Goal: Task Accomplishment & Management: Manage account settings

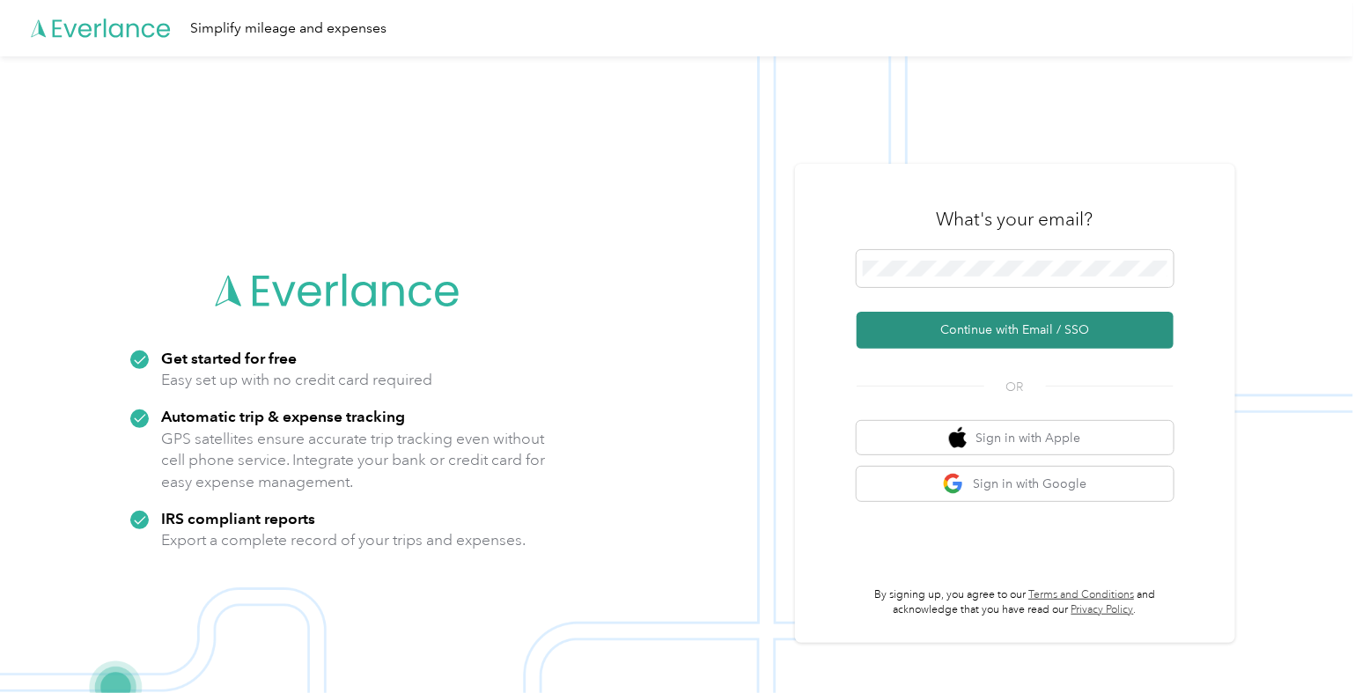
click at [1029, 328] on button "Continue with Email / SSO" at bounding box center [1015, 330] width 317 height 37
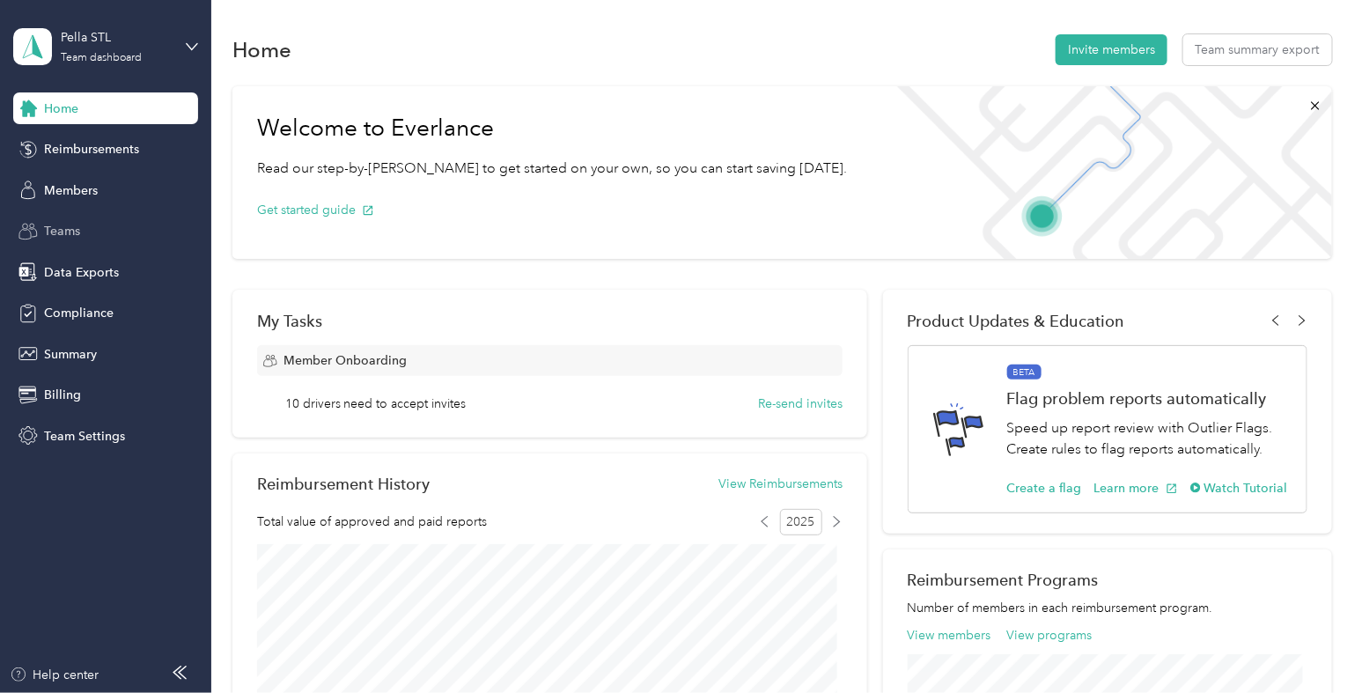
click at [71, 237] on span "Teams" at bounding box center [62, 231] width 36 height 18
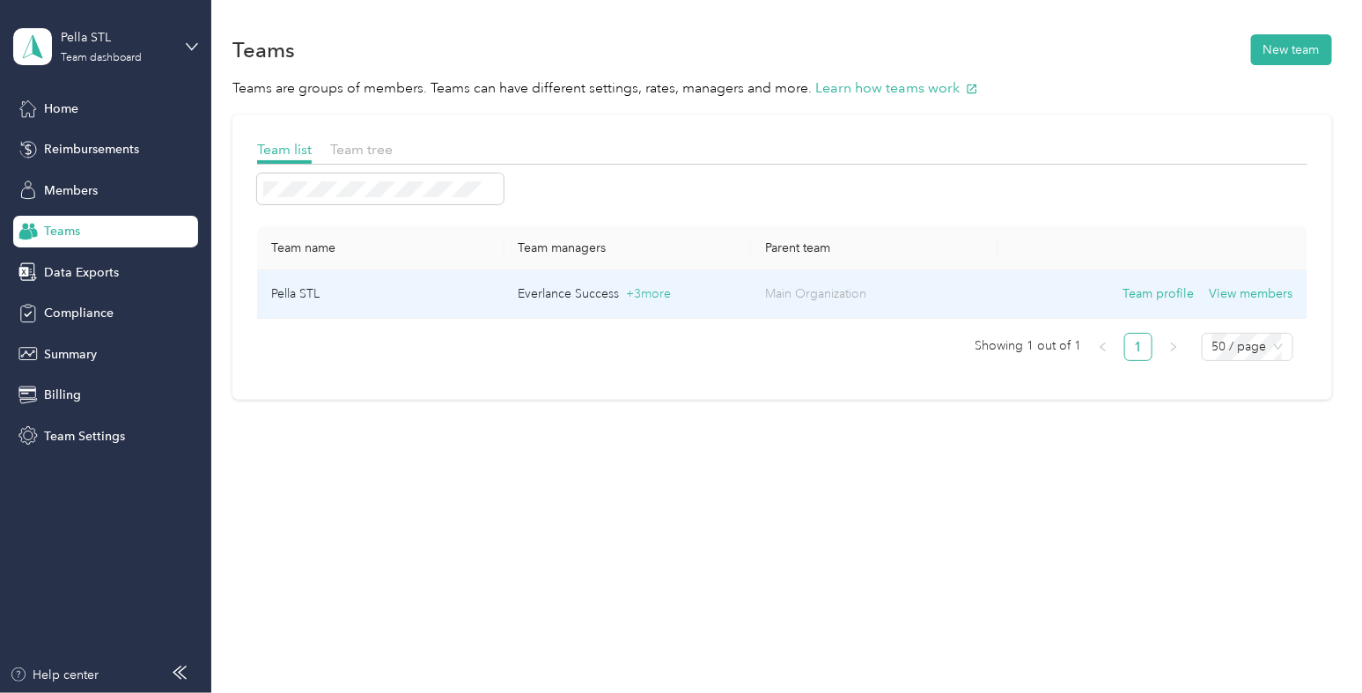
click at [446, 296] on td "Pella STL" at bounding box center [380, 294] width 247 height 48
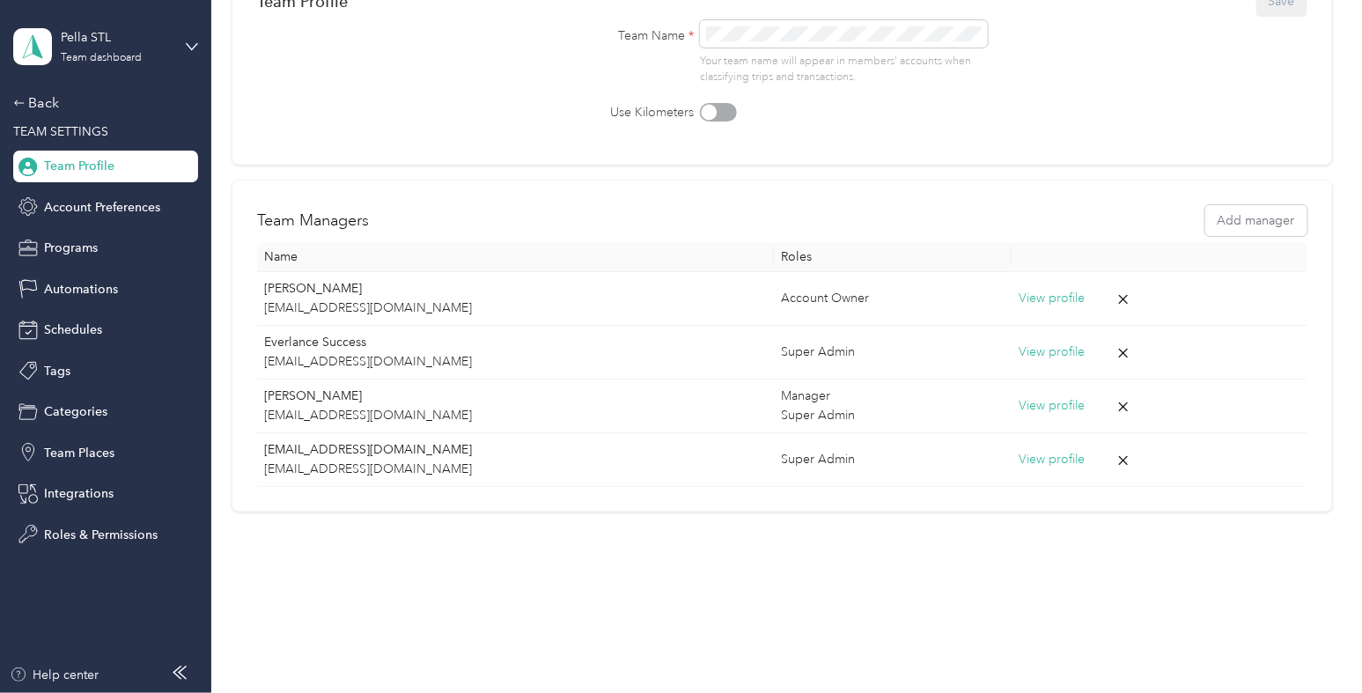
scroll to position [202, 0]
click at [136, 526] on span "Roles & Permissions" at bounding box center [101, 535] width 114 height 18
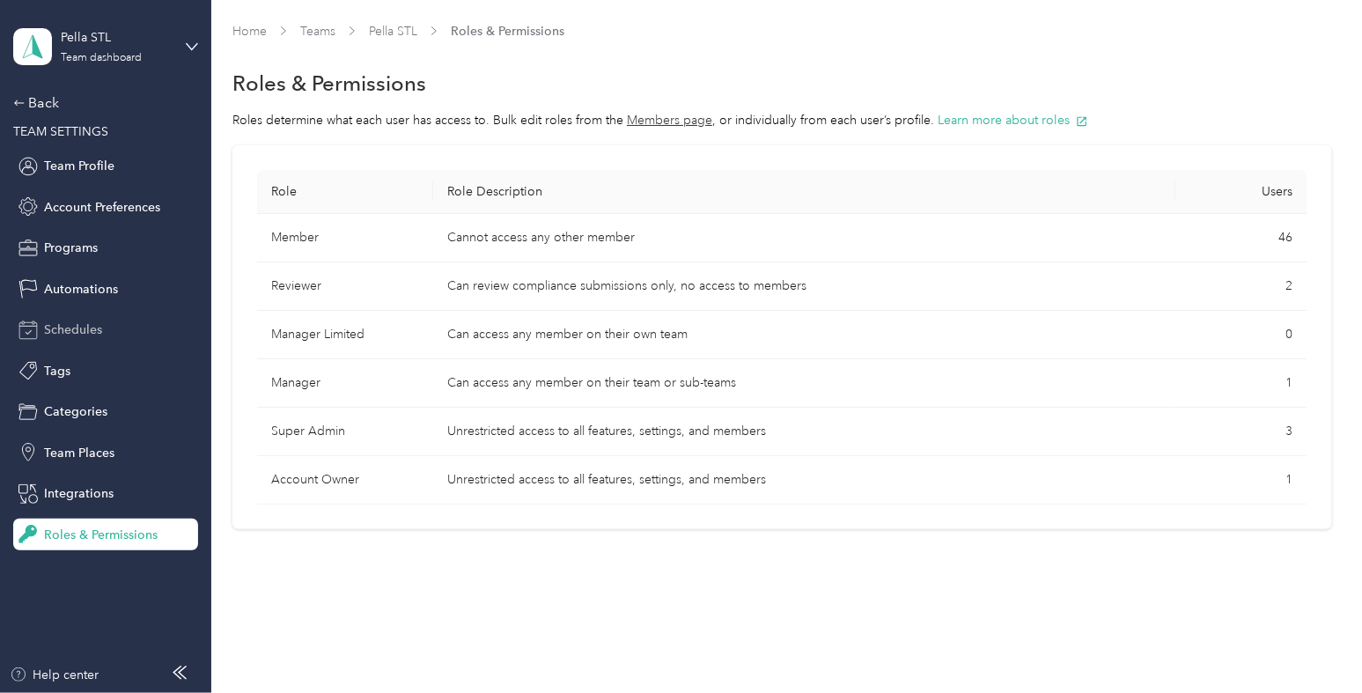
click at [84, 326] on span "Schedules" at bounding box center [73, 330] width 58 height 18
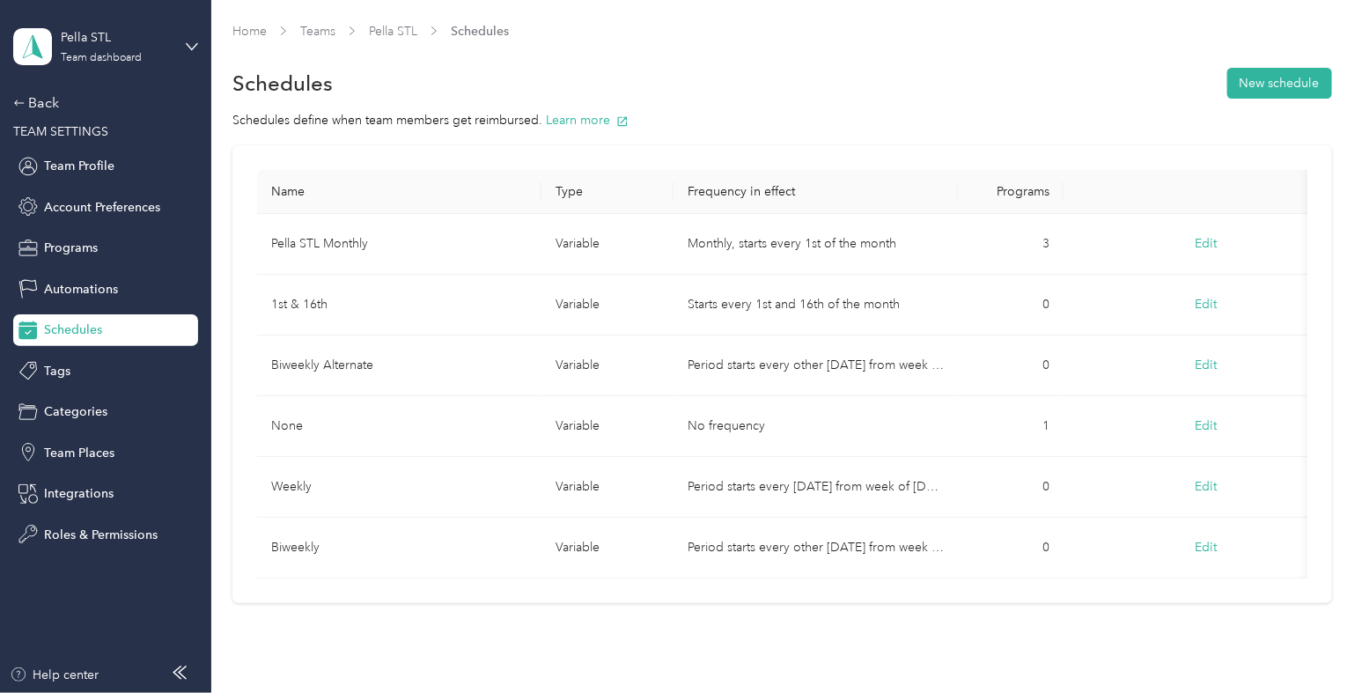
click at [435, 238] on td "Pella STL Monthly" at bounding box center [399, 244] width 284 height 61
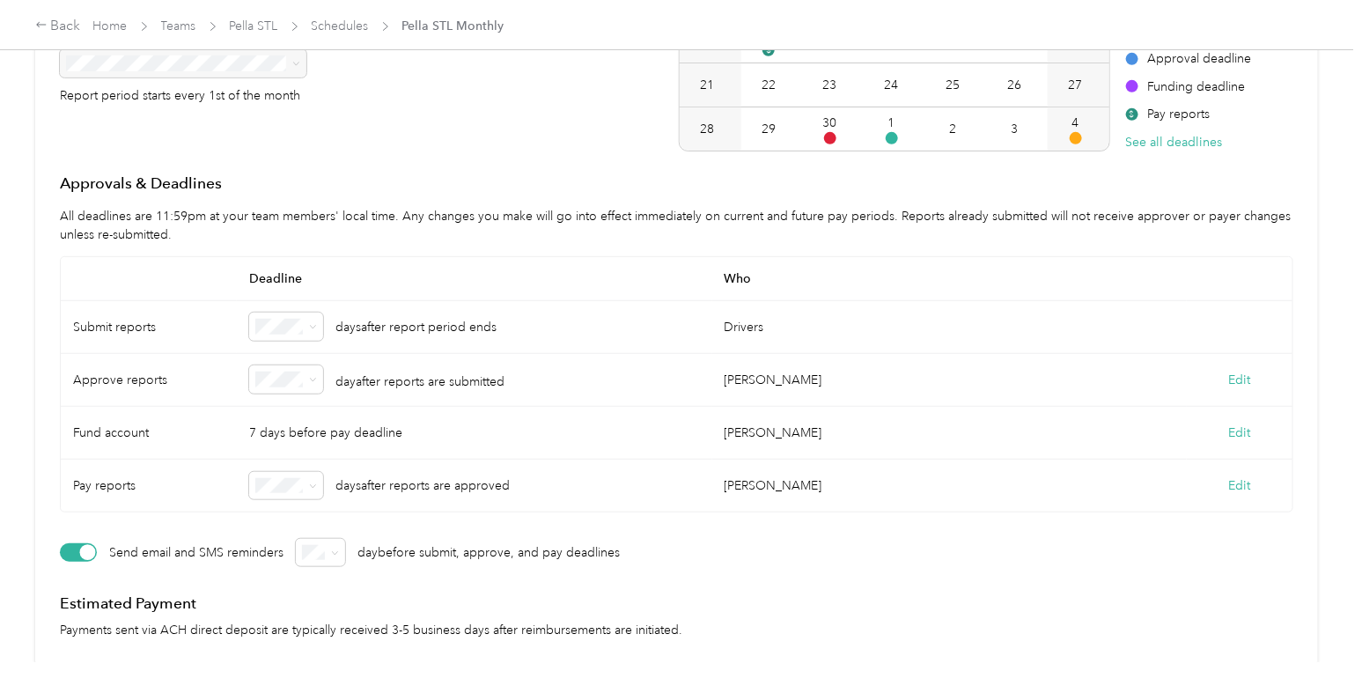
scroll to position [344, 0]
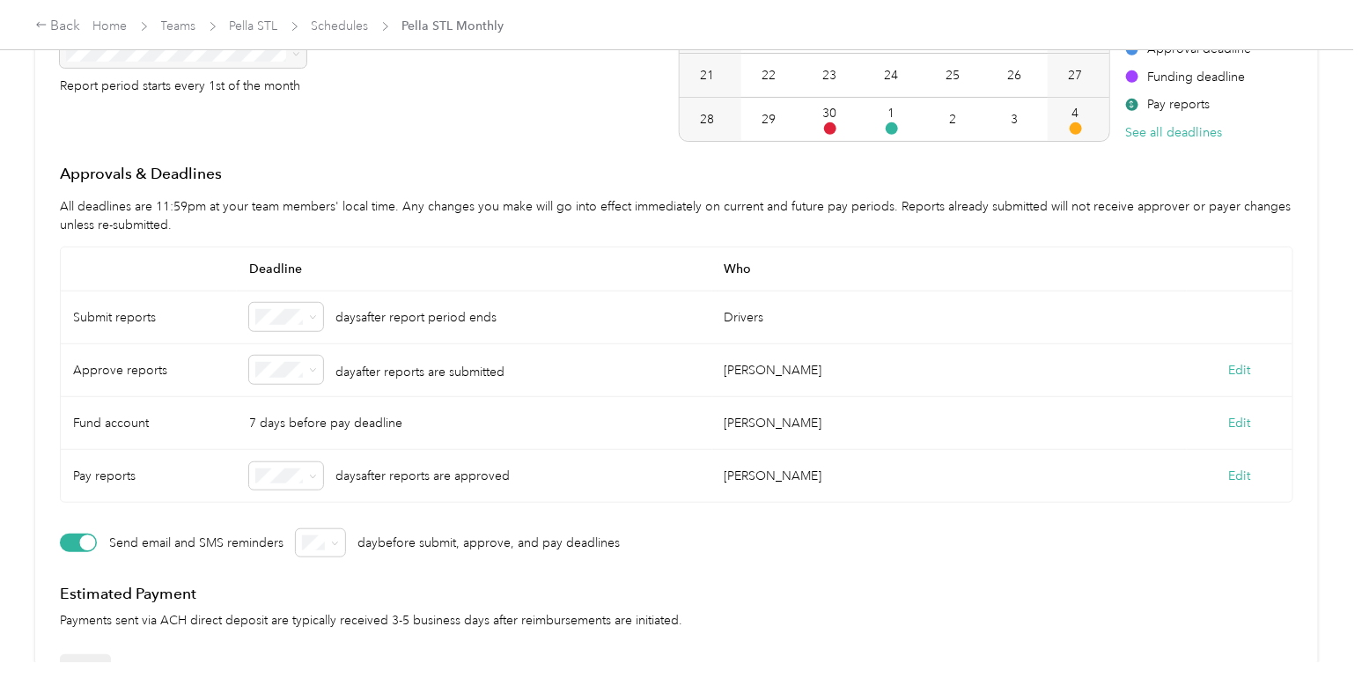
click at [1231, 357] on div "Edit" at bounding box center [1240, 370] width 106 height 53
click at [1233, 370] on button "Edit" at bounding box center [1240, 370] width 22 height 18
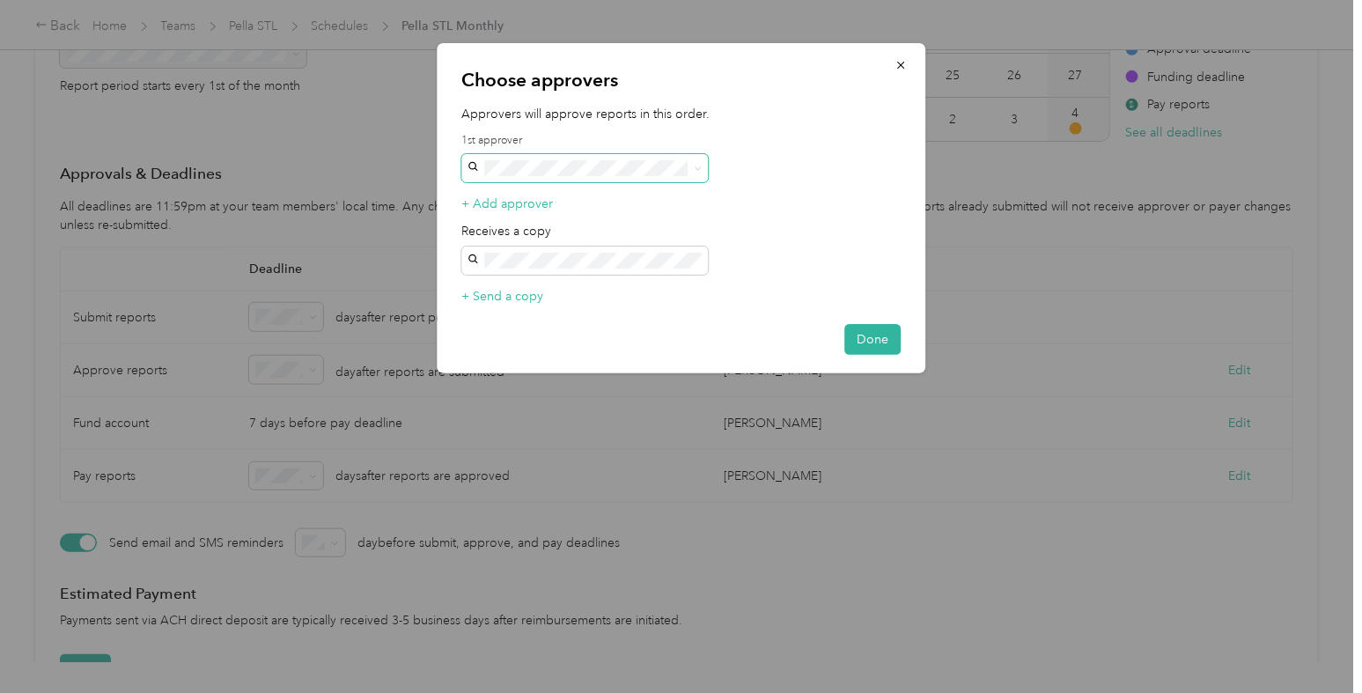
click at [672, 177] on span at bounding box center [584, 168] width 247 height 28
click at [697, 173] on span at bounding box center [698, 167] width 8 height 15
click at [330, 116] on div at bounding box center [681, 346] width 1362 height 693
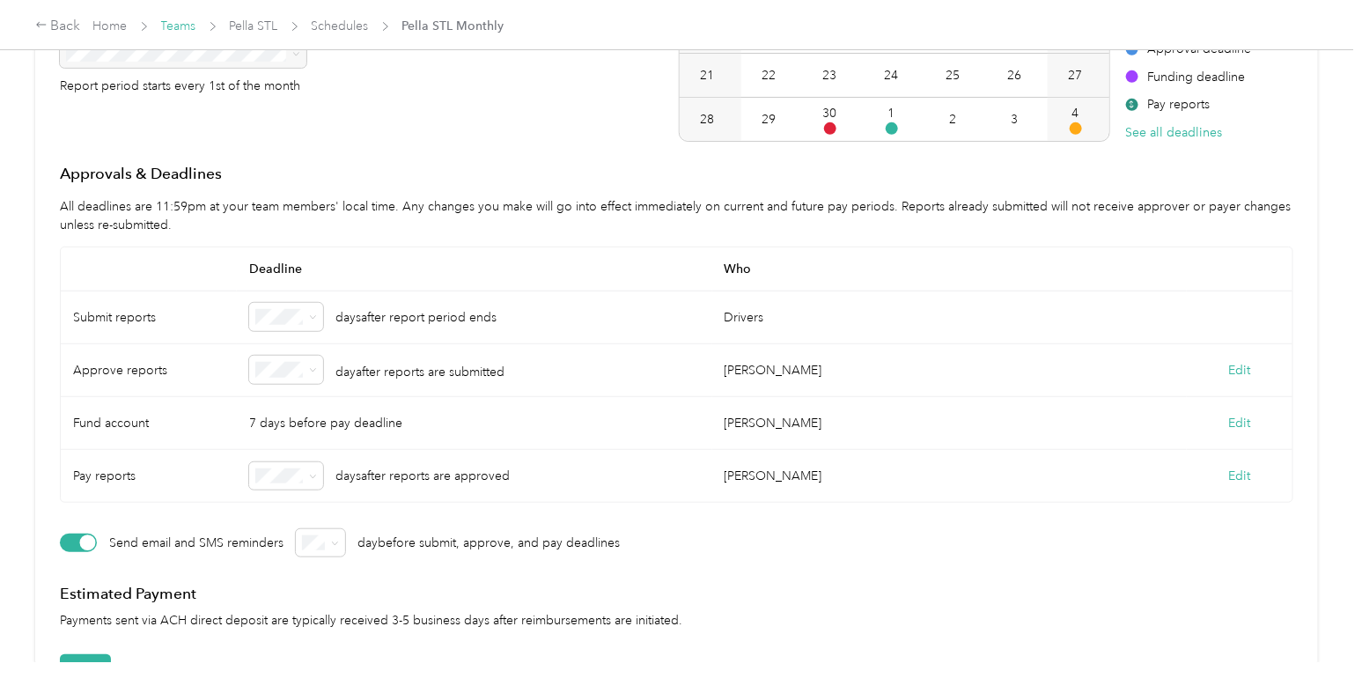
click at [191, 20] on link "Teams" at bounding box center [178, 25] width 35 height 15
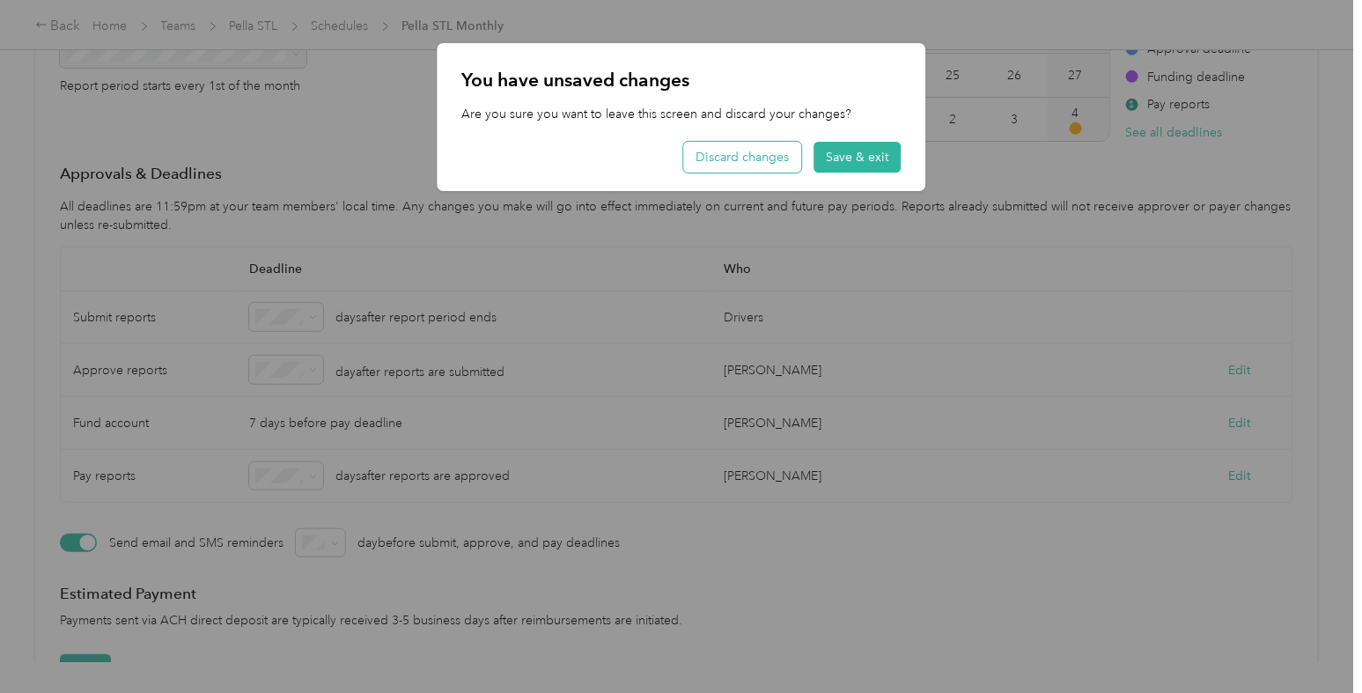
click at [740, 157] on button "Discard changes" at bounding box center [742, 157] width 118 height 31
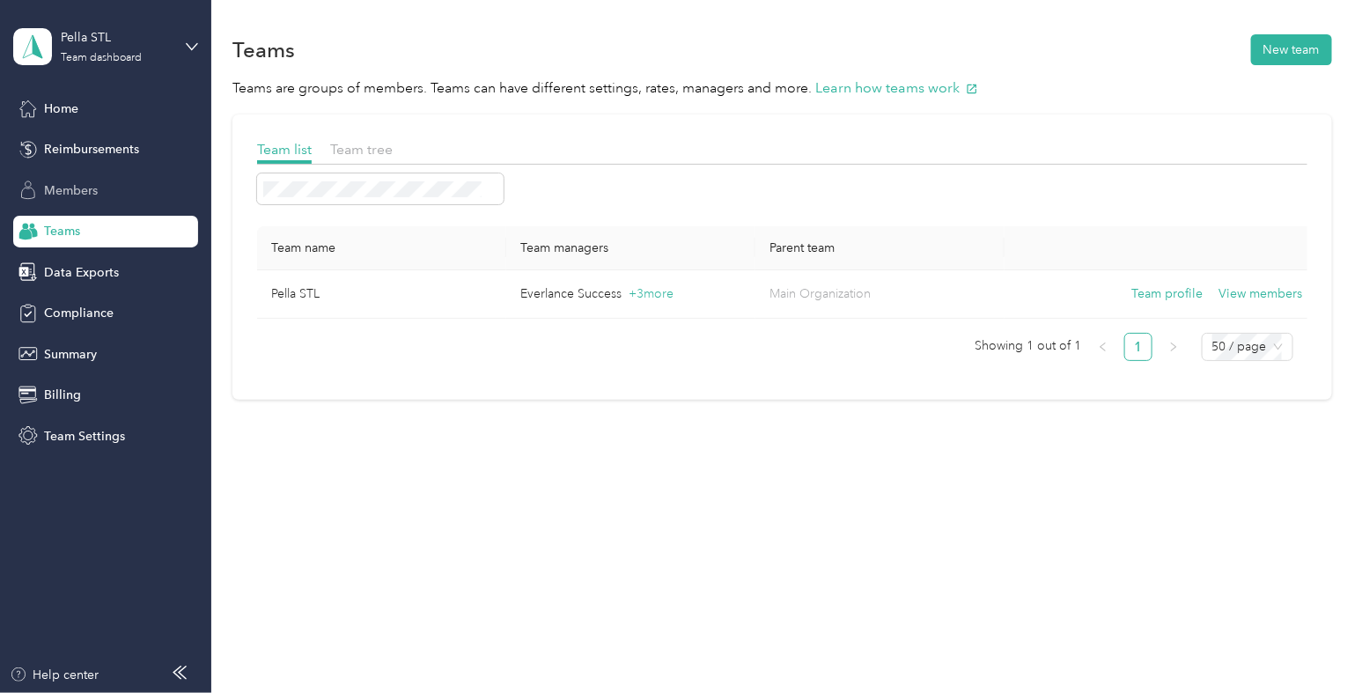
click at [82, 181] on span "Members" at bounding box center [71, 190] width 54 height 18
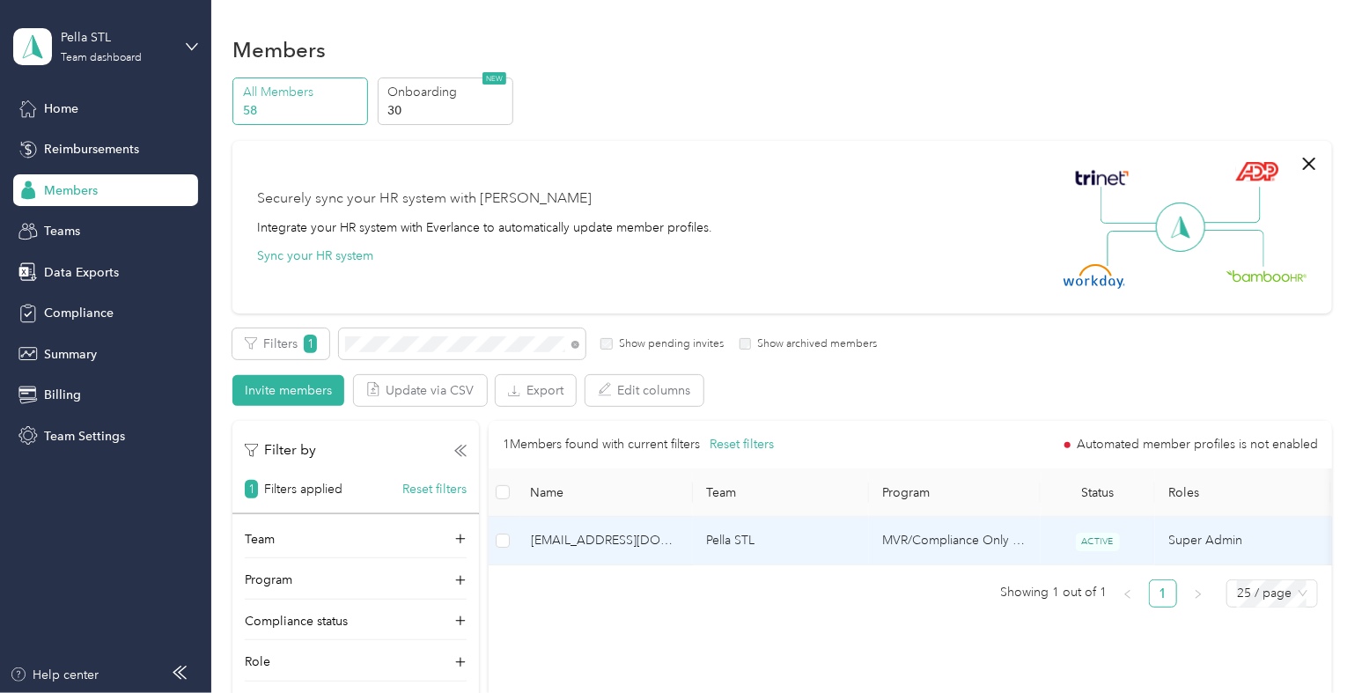
click at [630, 545] on span "[EMAIL_ADDRESS][DOMAIN_NAME]" at bounding box center [605, 540] width 148 height 19
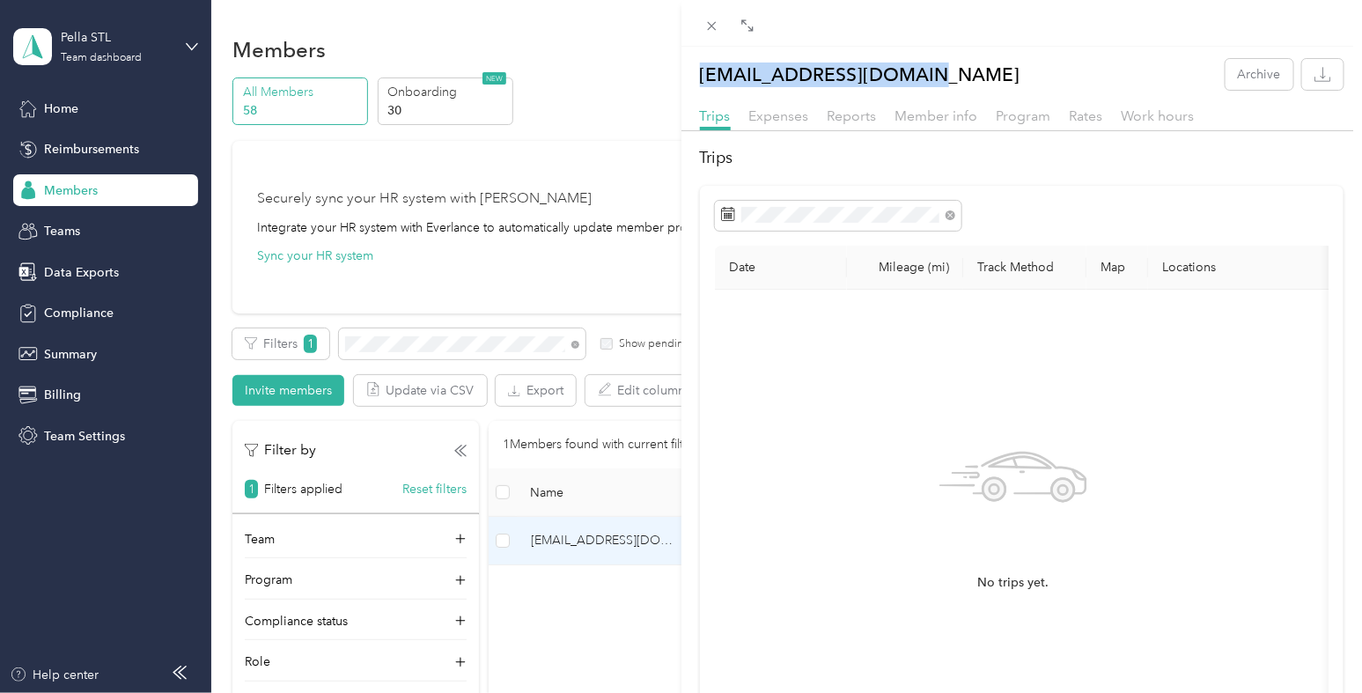
drag, startPoint x: 898, startPoint y: 77, endPoint x: 691, endPoint y: 89, distance: 207.3
click at [691, 89] on div "[EMAIL_ADDRESS][DOMAIN_NAME] Archive" at bounding box center [1023, 74] width 682 height 31
copy p "[EMAIL_ADDRESS][DOMAIN_NAME]"
click at [719, 24] on icon at bounding box center [711, 25] width 15 height 15
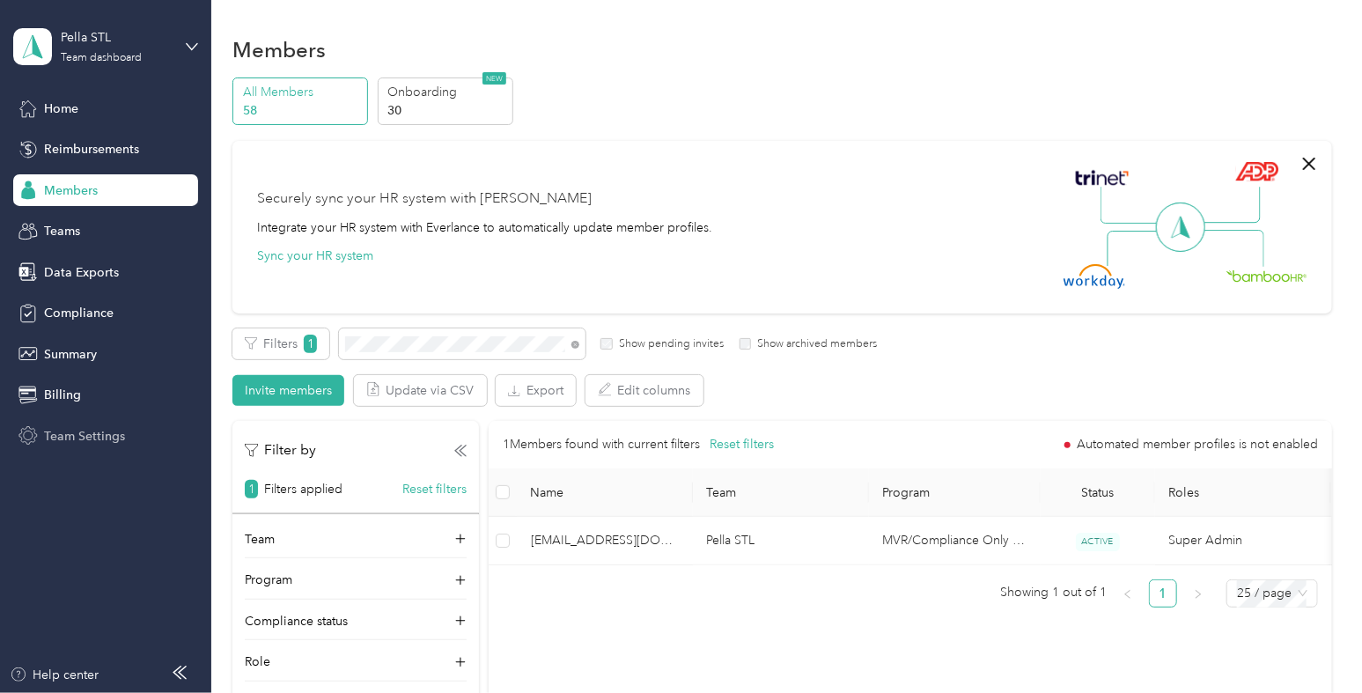
click at [59, 437] on span "Team Settings" at bounding box center [84, 436] width 81 height 18
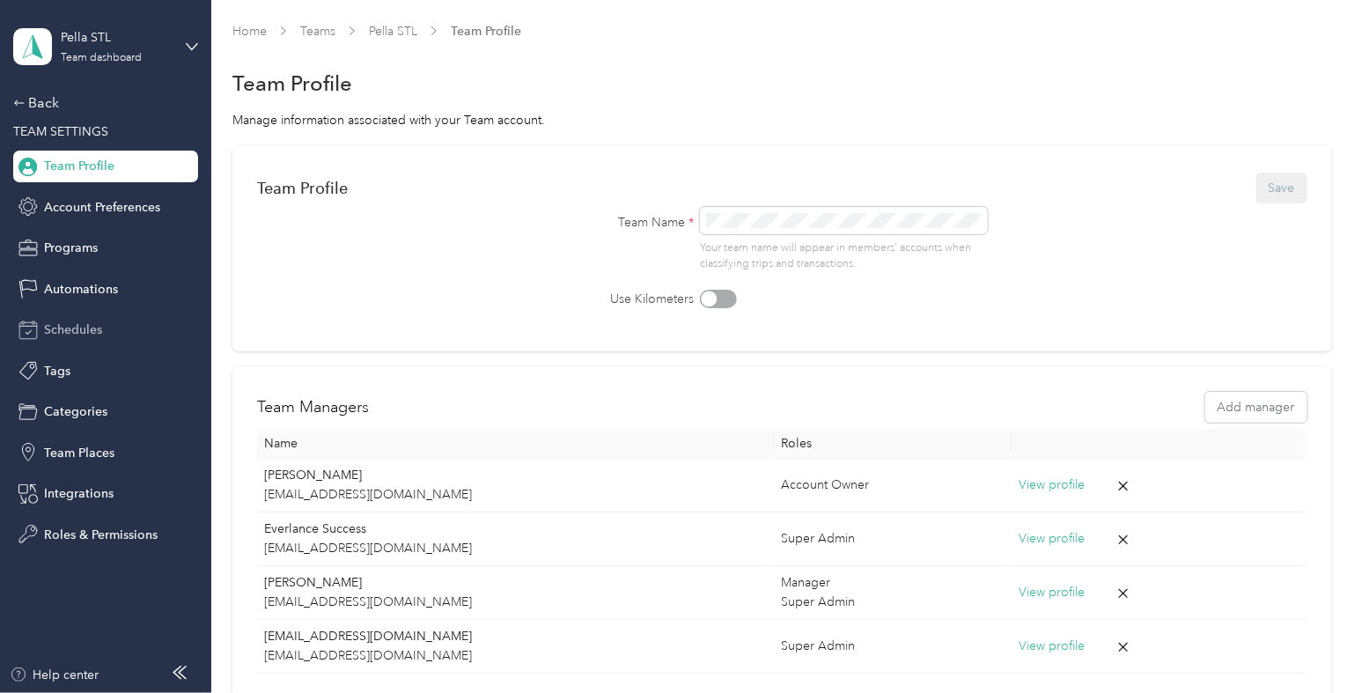
click at [84, 328] on span "Schedules" at bounding box center [73, 330] width 58 height 18
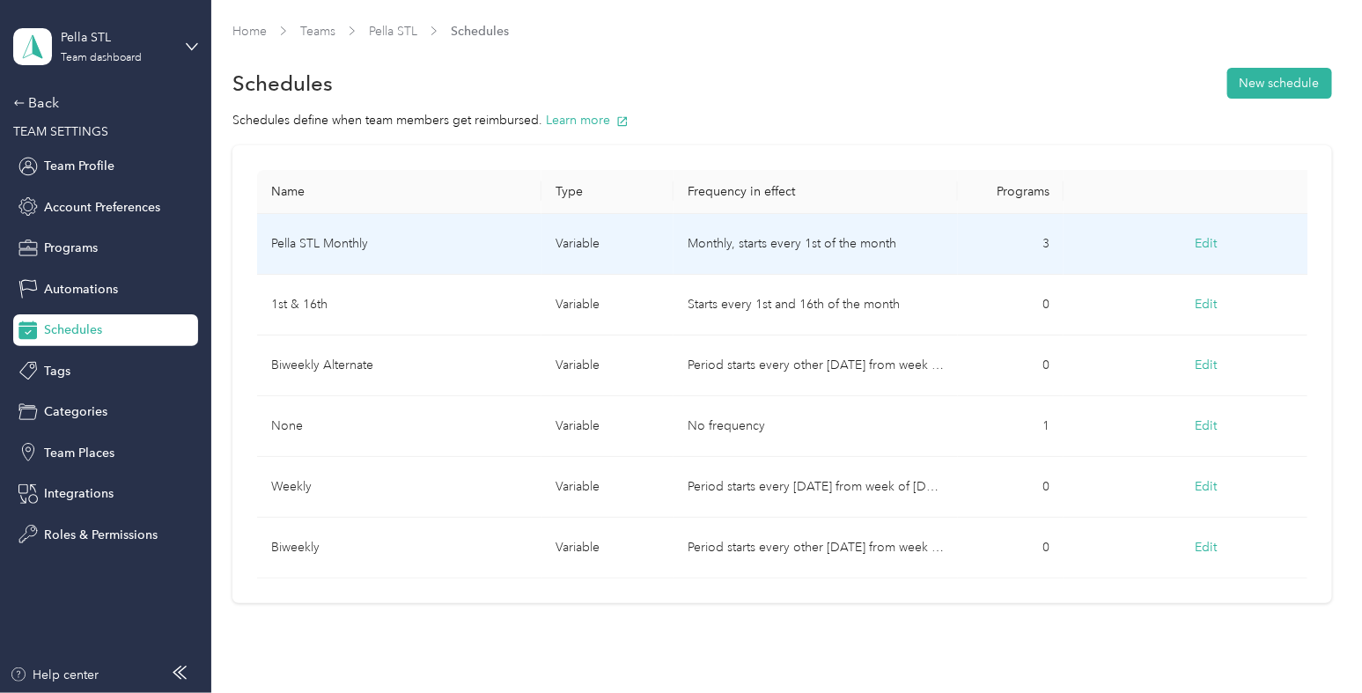
click at [446, 244] on td "Pella STL Monthly" at bounding box center [399, 244] width 284 height 61
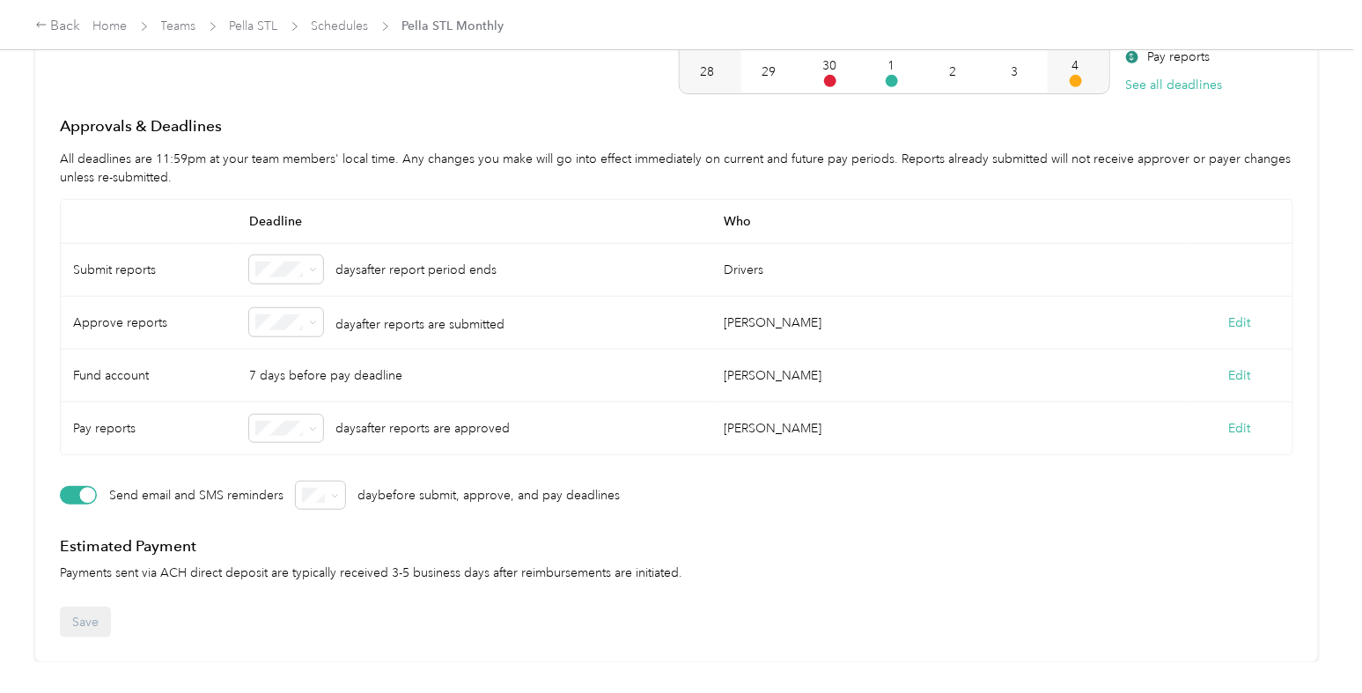
scroll to position [405, 0]
click at [1236, 313] on button "Edit" at bounding box center [1240, 322] width 22 height 18
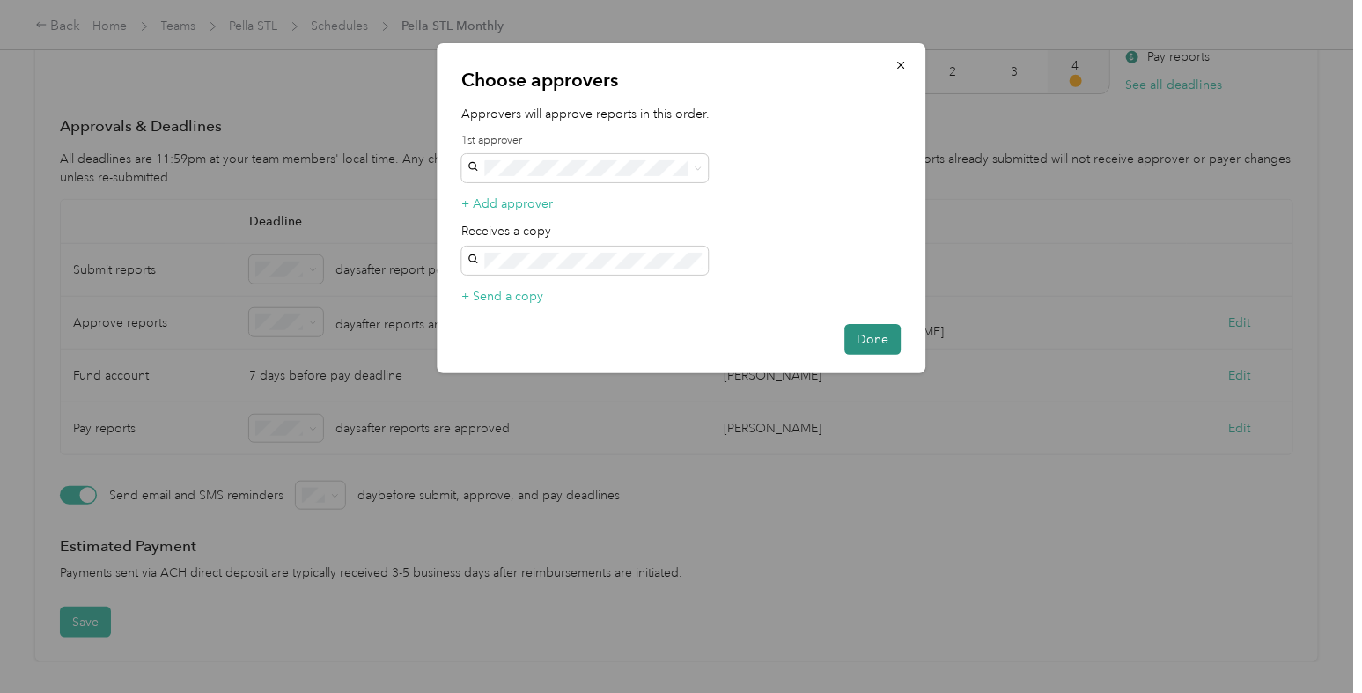
click at [889, 336] on button "Done" at bounding box center [872, 339] width 56 height 31
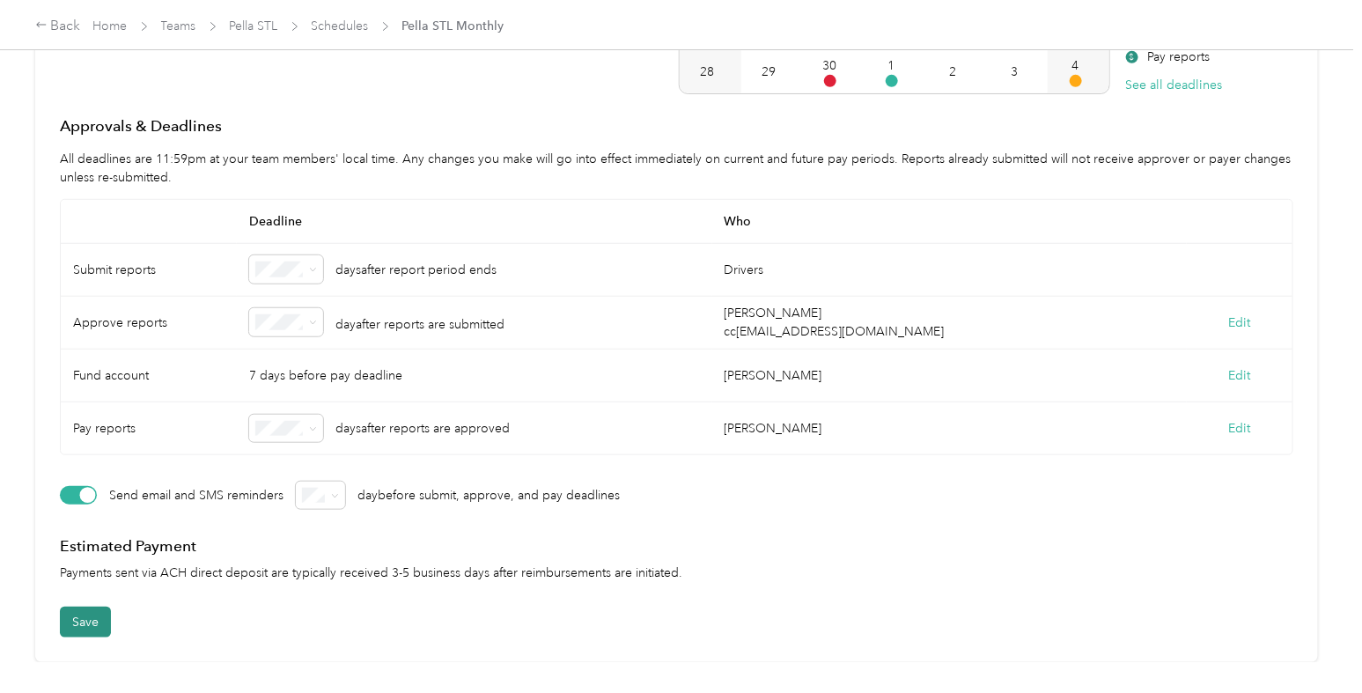
click at [66, 607] on button "Save" at bounding box center [85, 622] width 51 height 31
click at [66, 606] on article "General Schedule type Reimbursement schedule name * Report Periods How often wi…" at bounding box center [676, 208] width 1283 height 907
click at [103, 27] on link "Home" at bounding box center [110, 25] width 34 height 15
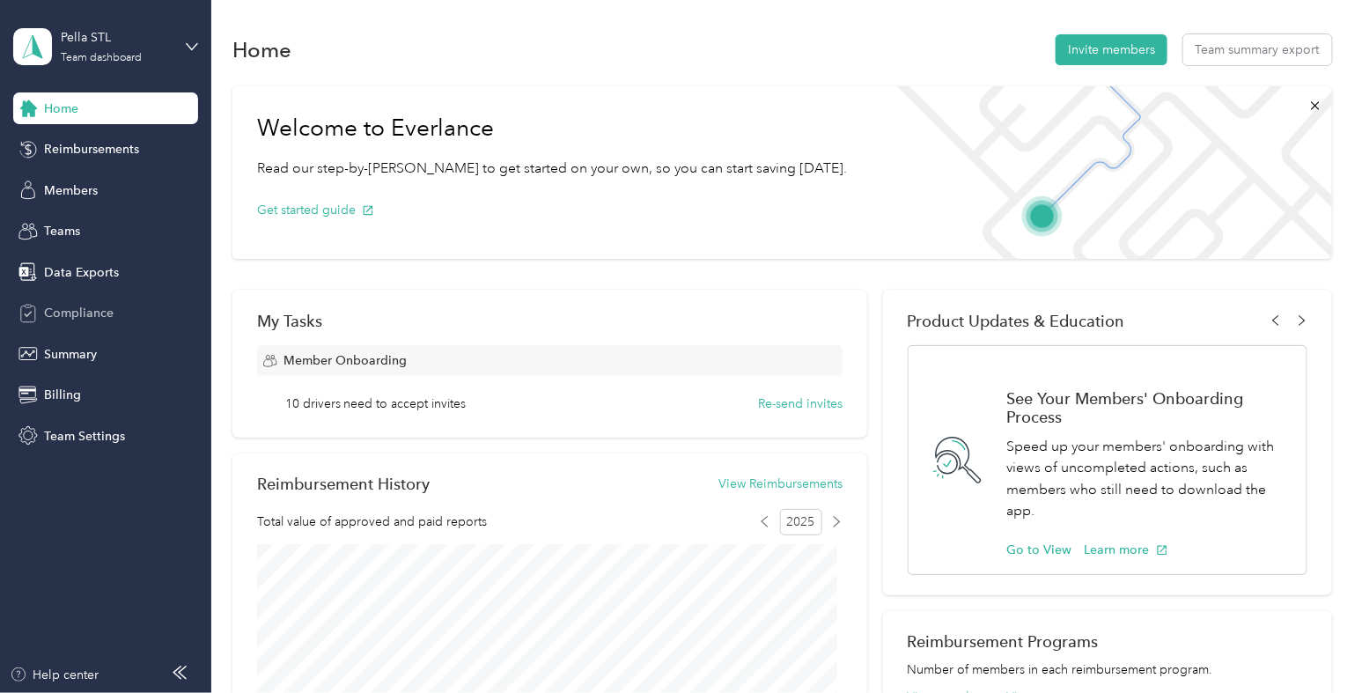
click at [75, 315] on span "Compliance" at bounding box center [79, 313] width 70 height 18
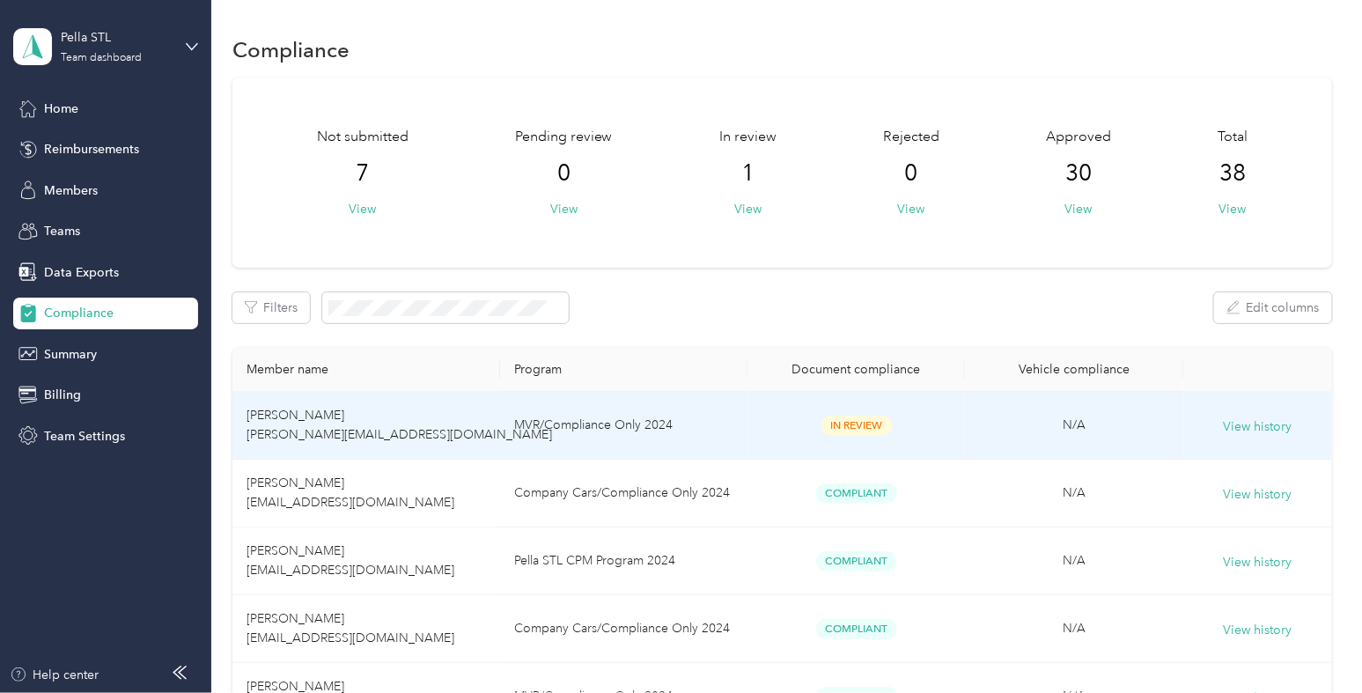
click at [405, 433] on td "[PERSON_NAME] [PERSON_NAME][EMAIL_ADDRESS][DOMAIN_NAME]" at bounding box center [366, 426] width 268 height 68
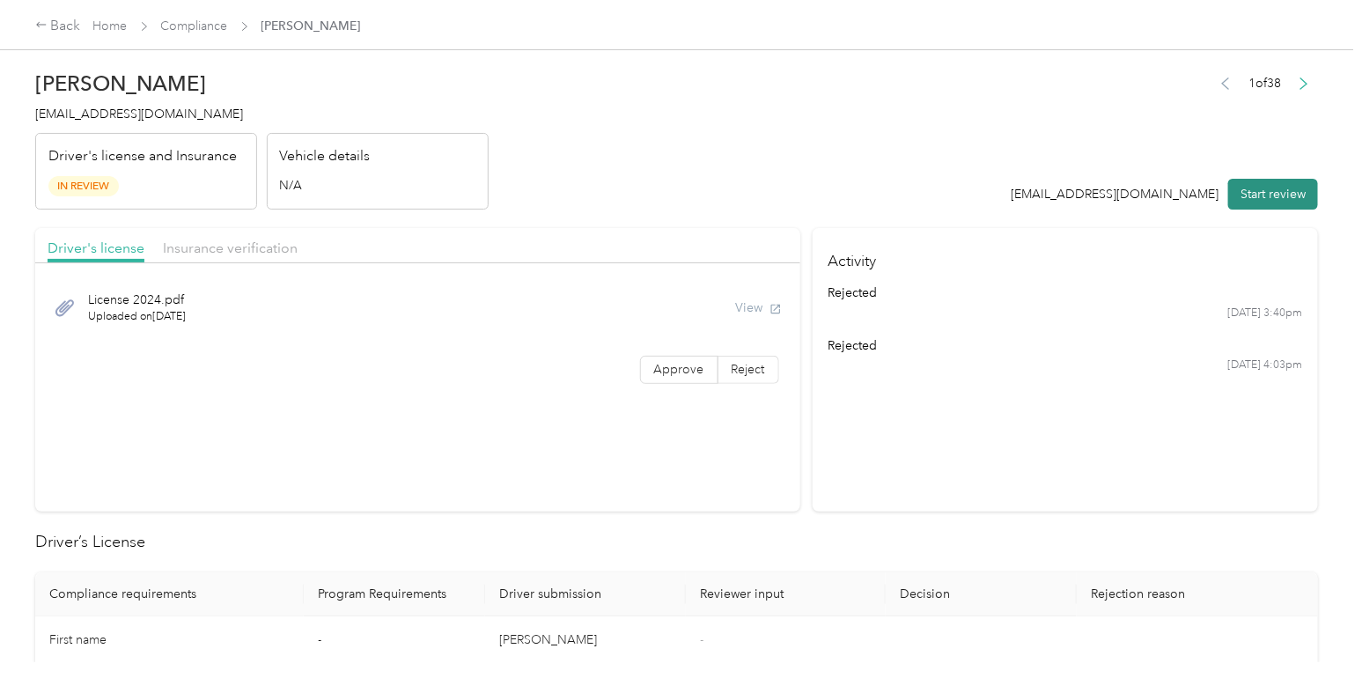
click at [1284, 200] on button "Start review" at bounding box center [1273, 194] width 90 height 31
click at [726, 306] on button "View" at bounding box center [733, 308] width 46 height 18
click at [252, 247] on span "Insurance verification" at bounding box center [230, 248] width 135 height 17
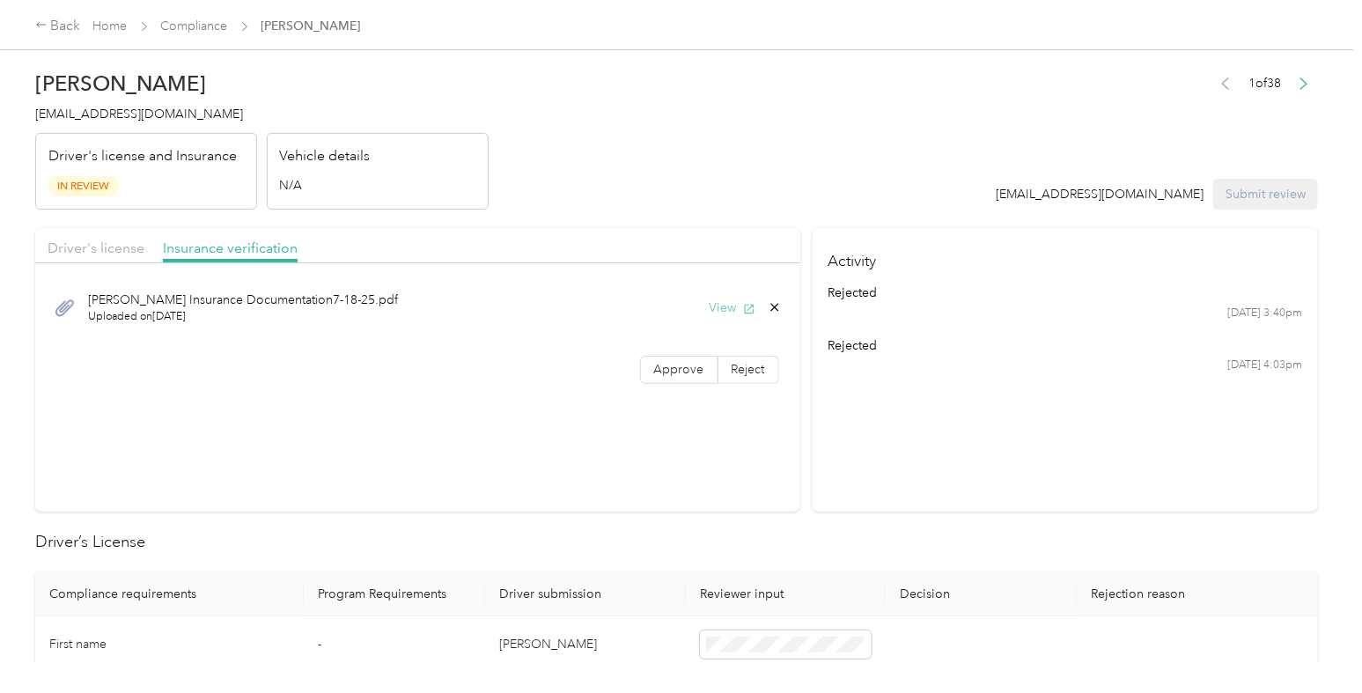
click at [713, 303] on button "View" at bounding box center [733, 308] width 46 height 18
click at [679, 369] on span "Approve" at bounding box center [679, 369] width 50 height 15
click at [106, 250] on span "Driver's license" at bounding box center [96, 248] width 97 height 17
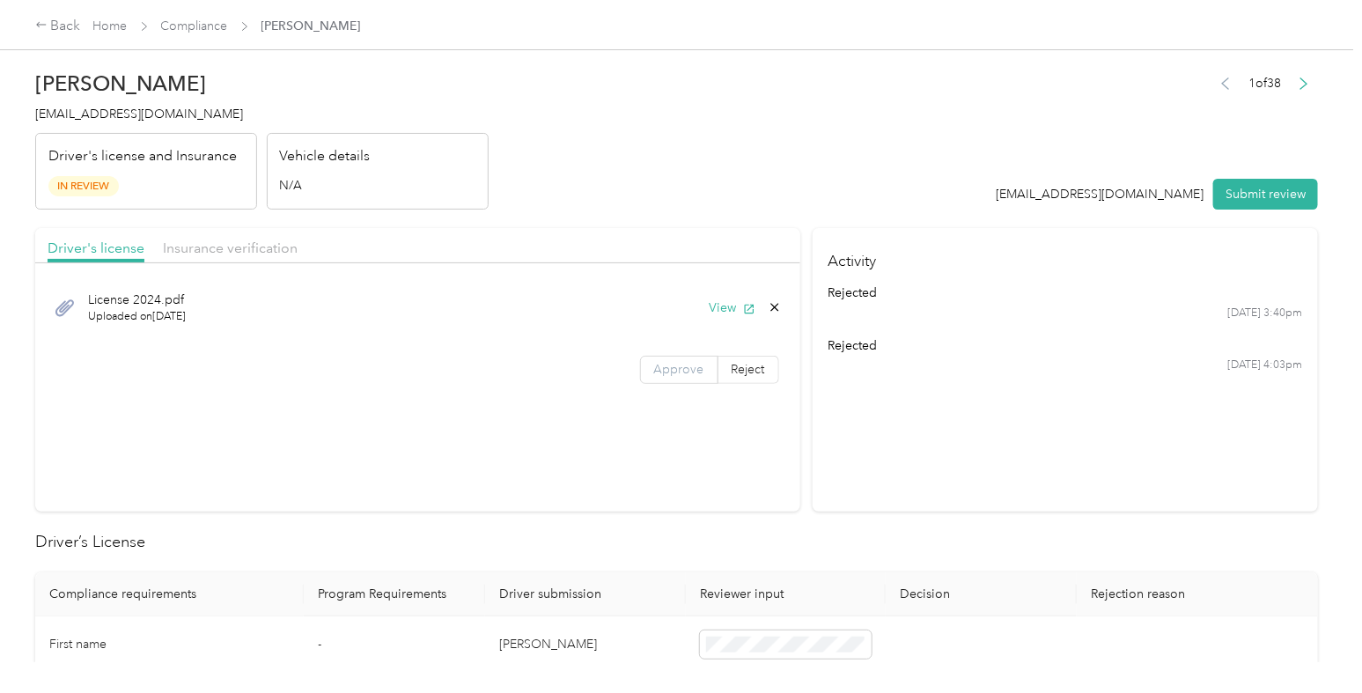
click at [669, 365] on span "Approve" at bounding box center [679, 369] width 50 height 15
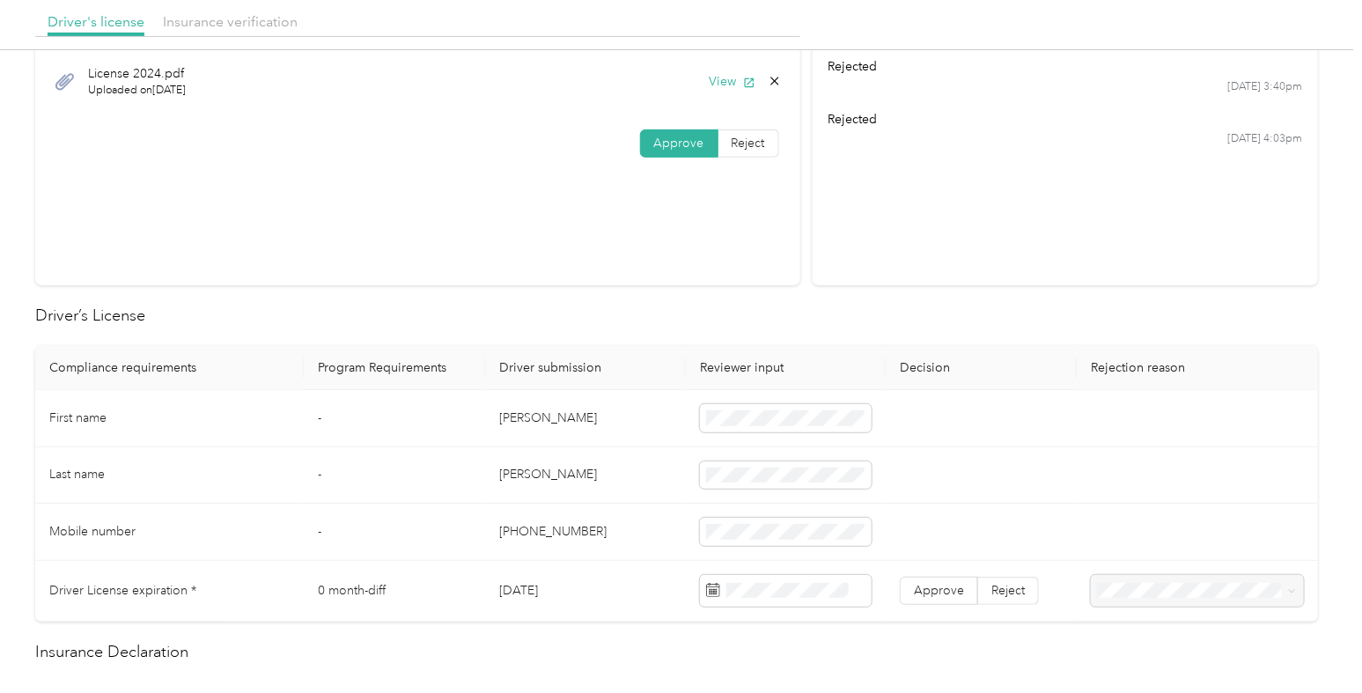
scroll to position [304, 0]
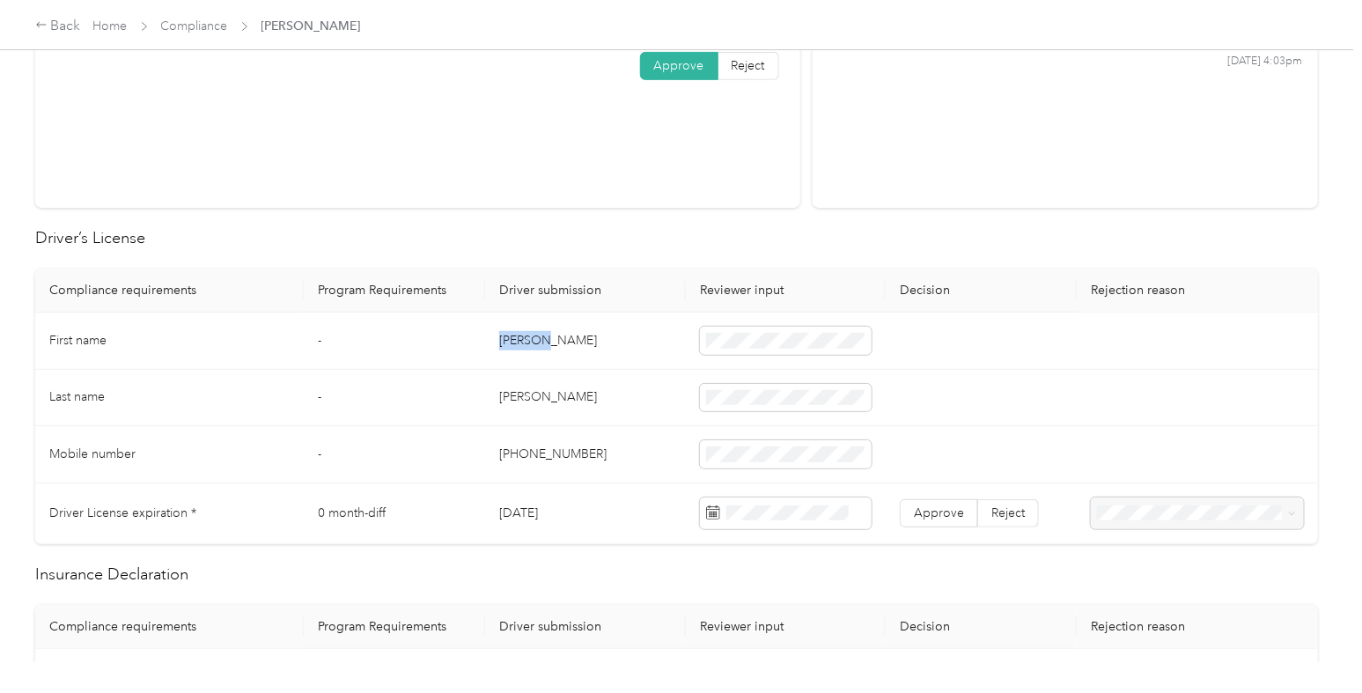
drag, startPoint x: 553, startPoint y: 336, endPoint x: 462, endPoint y: 339, distance: 90.7
click at [462, 339] on tr "First name - [PERSON_NAME]" at bounding box center [676, 341] width 1283 height 57
click at [526, 378] on td "[PERSON_NAME]" at bounding box center [585, 398] width 200 height 57
drag, startPoint x: 525, startPoint y: 332, endPoint x: 461, endPoint y: 330, distance: 64.3
click at [461, 330] on tr "First name - [PERSON_NAME]" at bounding box center [676, 341] width 1283 height 57
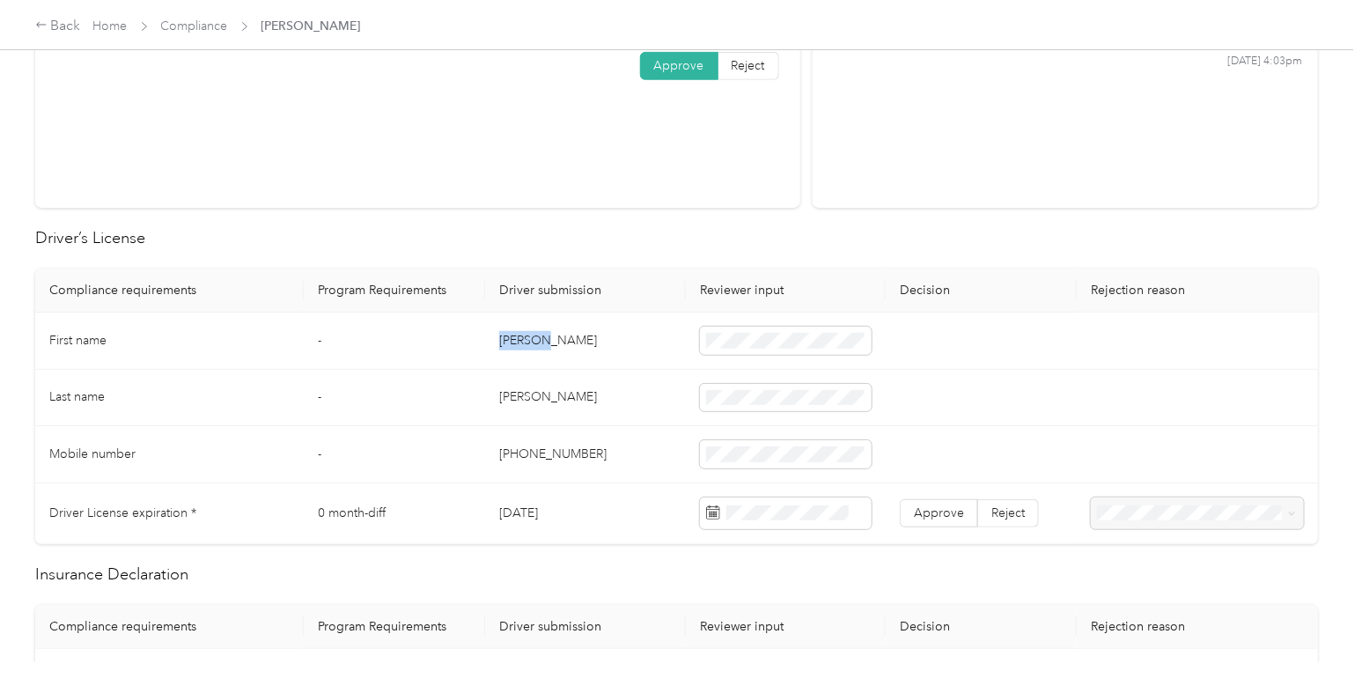
copy tr "[PERSON_NAME]"
drag, startPoint x: 549, startPoint y: 402, endPoint x: 492, endPoint y: 401, distance: 56.4
click at [492, 401] on td "[PERSON_NAME]" at bounding box center [585, 398] width 200 height 57
copy td "[PERSON_NAME]"
drag, startPoint x: 595, startPoint y: 459, endPoint x: 410, endPoint y: 455, distance: 185.0
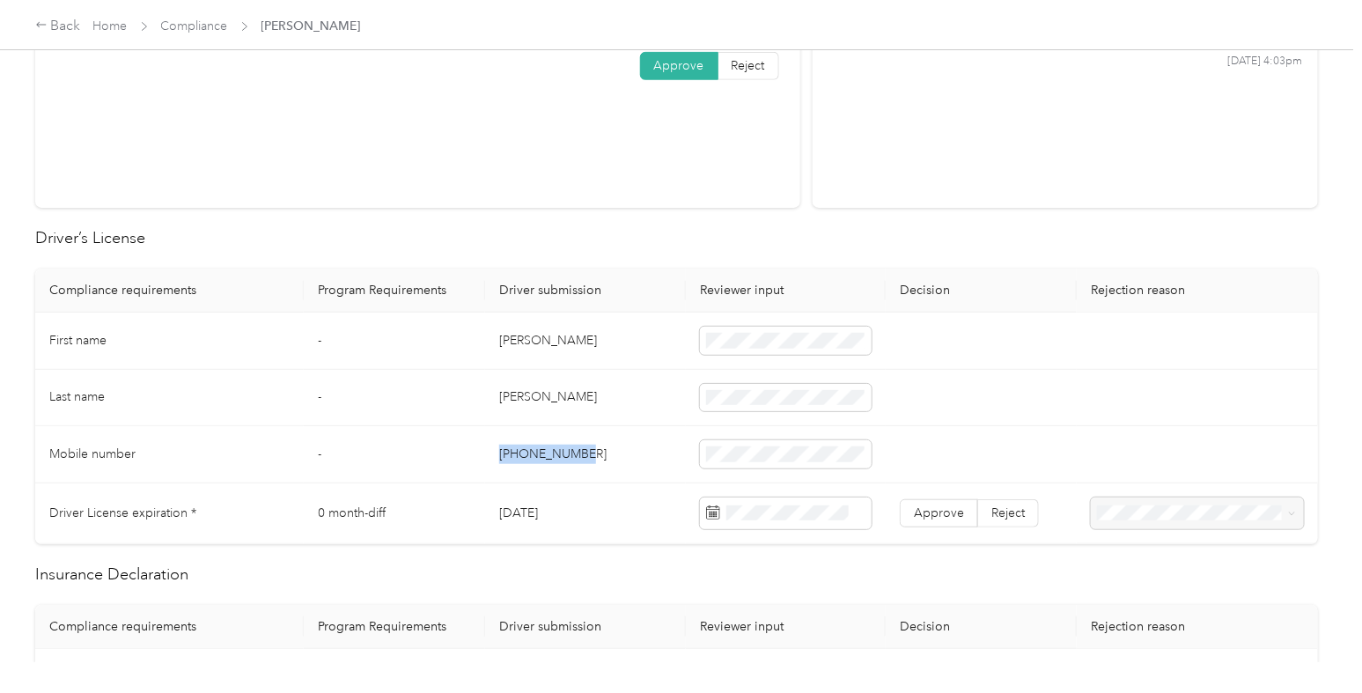
click at [410, 455] on tr "Mobile number - [PHONE_NUMBER]" at bounding box center [676, 454] width 1283 height 57
copy tr "[PHONE_NUMBER]"
click at [691, 563] on h2 "Insurance Declaration" at bounding box center [676, 575] width 1283 height 24
click at [938, 509] on span "Approve" at bounding box center [939, 512] width 50 height 15
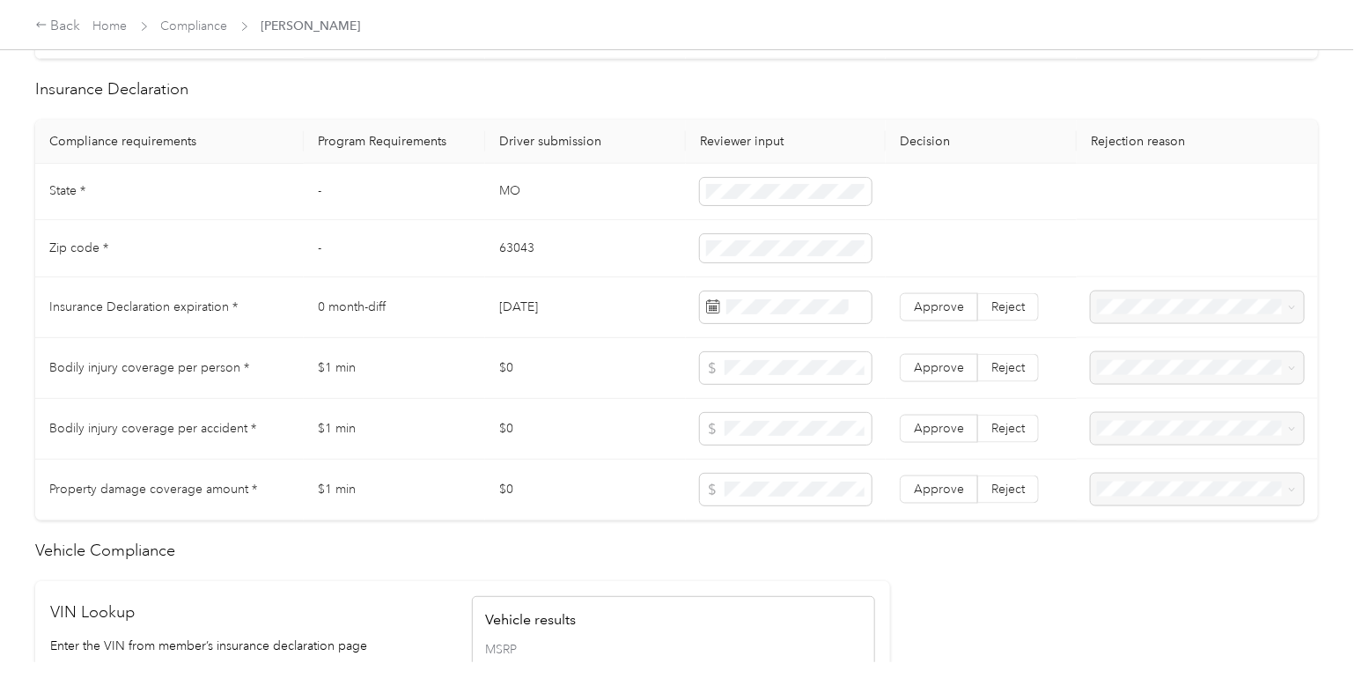
scroll to position [787, 0]
click at [613, 252] on td "63043" at bounding box center [585, 250] width 200 height 57
click at [603, 307] on td "[DATE]" at bounding box center [585, 309] width 200 height 61
click at [785, 293] on span at bounding box center [786, 309] width 172 height 32
click at [810, 554] on div "24" at bounding box center [807, 553] width 23 height 22
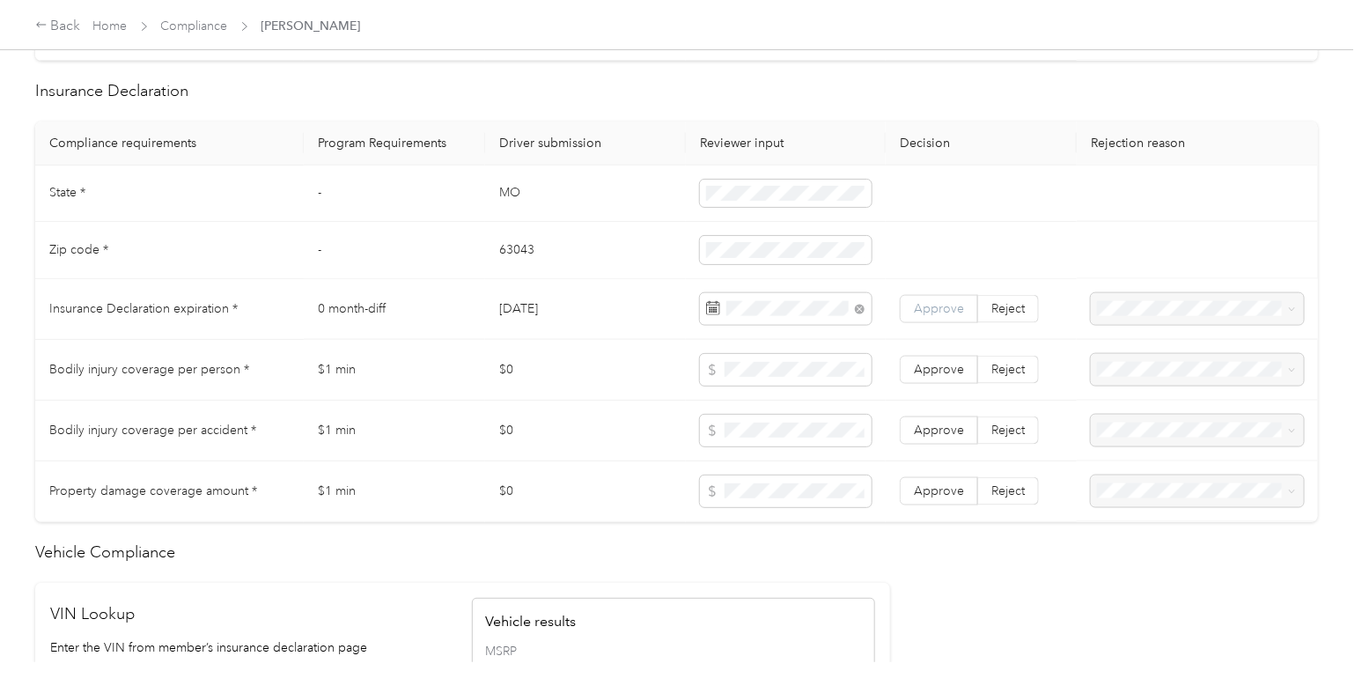
click at [940, 313] on span "Approve" at bounding box center [939, 308] width 50 height 15
click at [914, 372] on span "Approve" at bounding box center [939, 369] width 50 height 15
click at [939, 449] on td "Approve Reject" at bounding box center [981, 431] width 191 height 61
click at [938, 495] on label "Approve" at bounding box center [939, 491] width 78 height 28
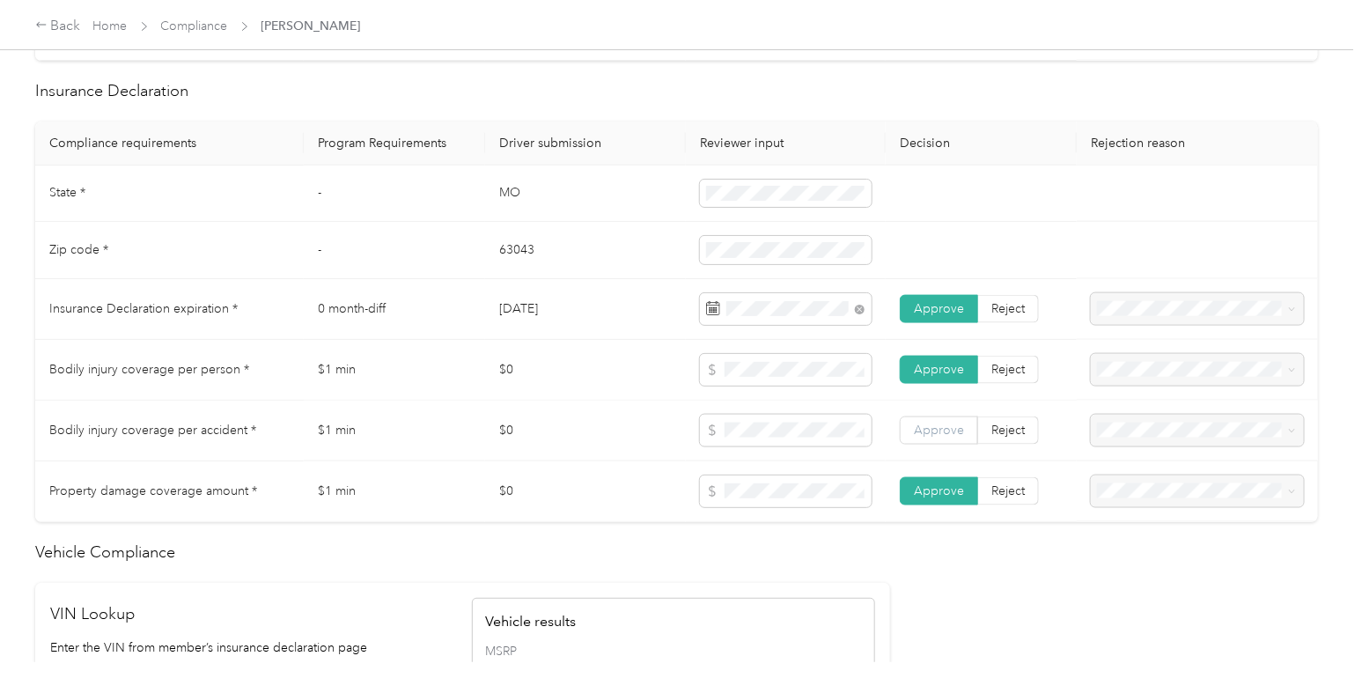
click at [917, 423] on span "Approve" at bounding box center [939, 430] width 50 height 15
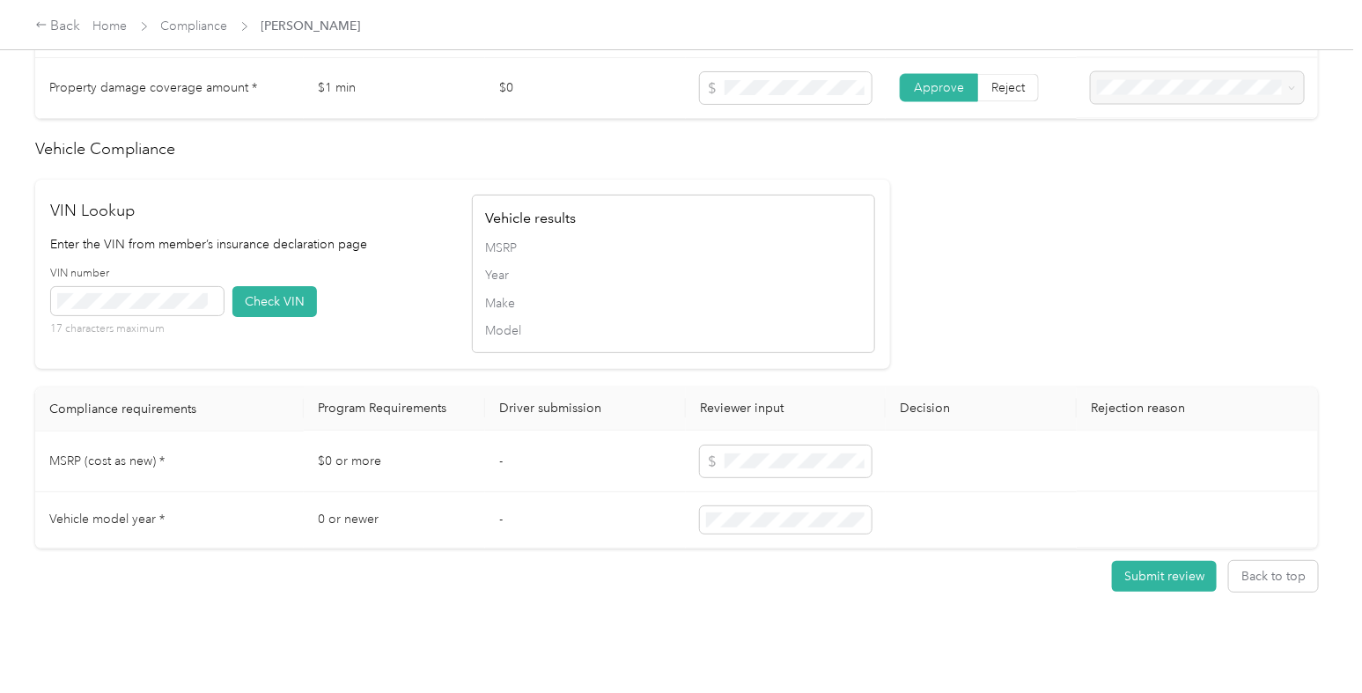
scroll to position [1192, 0]
click at [1145, 570] on button "Submit review" at bounding box center [1164, 574] width 105 height 31
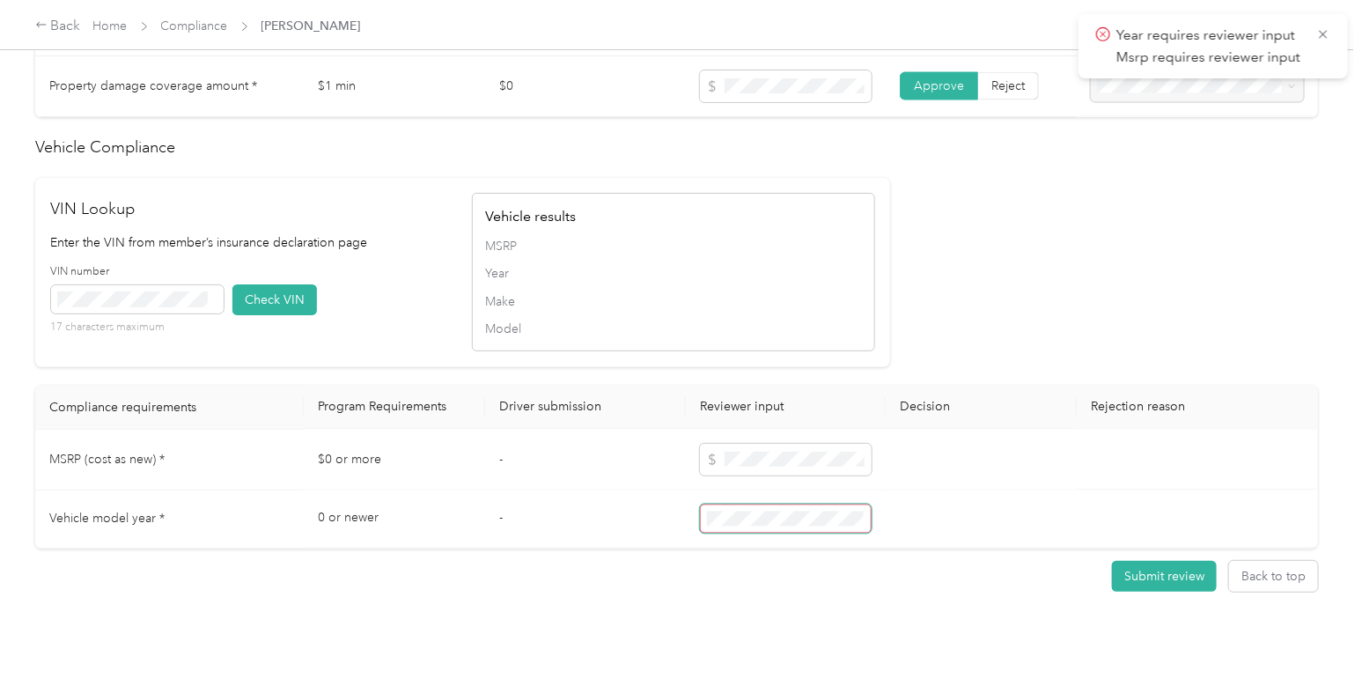
click at [802, 527] on span at bounding box center [786, 520] width 172 height 30
click at [1137, 564] on button "Submit review" at bounding box center [1164, 574] width 105 height 31
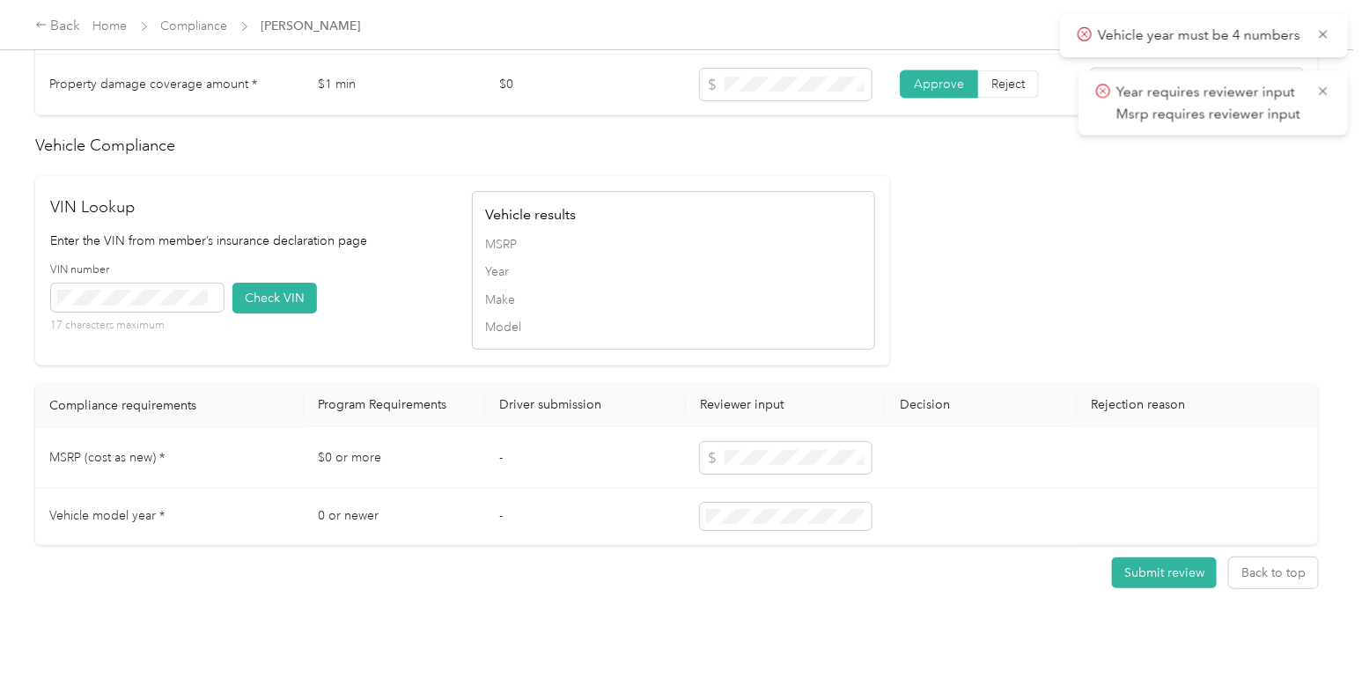
scroll to position [1193, 0]
click at [1164, 565] on button "Submit review" at bounding box center [1164, 573] width 105 height 31
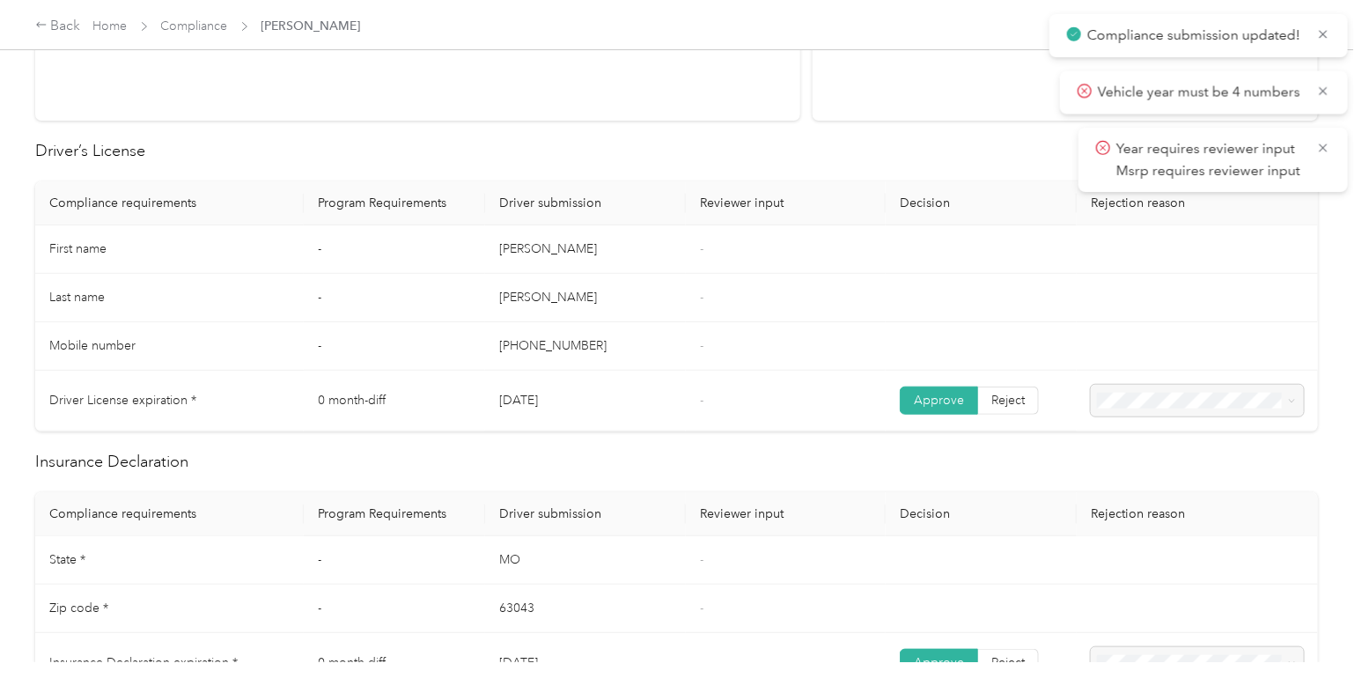
scroll to position [0, 0]
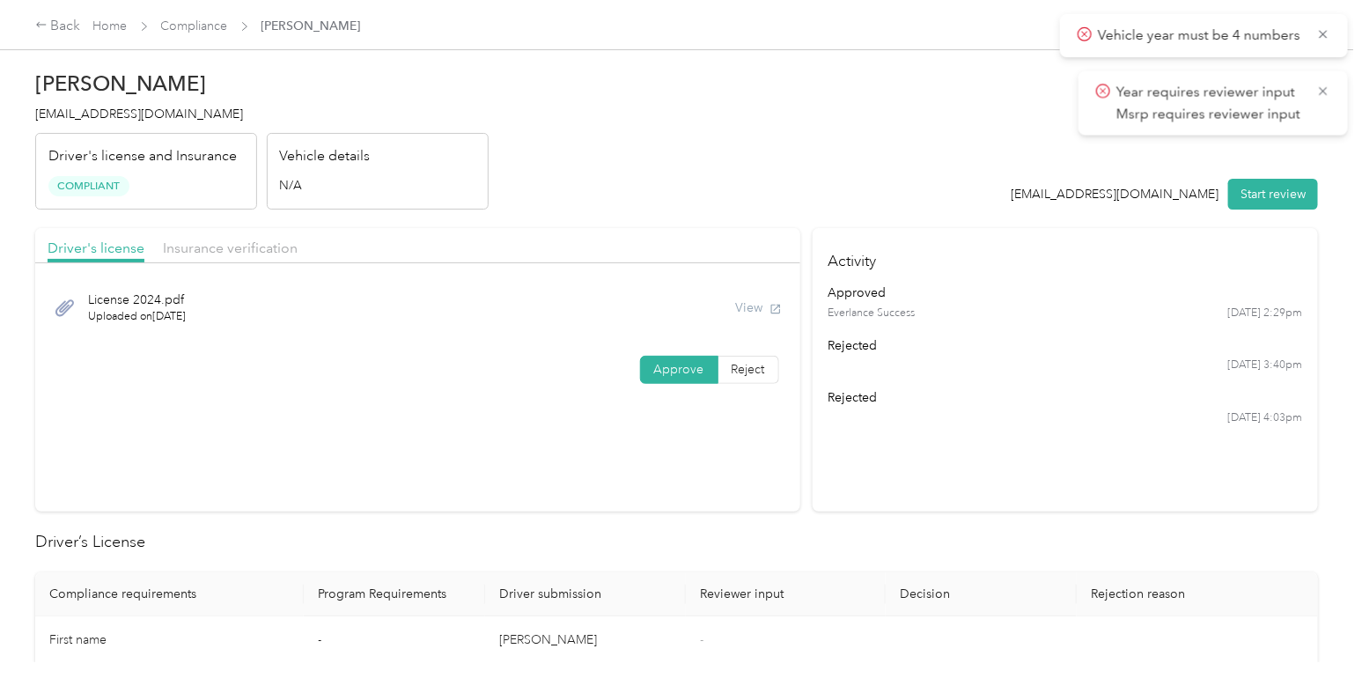
click at [121, 37] on div "Back Home Compliance [PERSON_NAME]" at bounding box center [681, 24] width 1362 height 49
click at [115, 29] on link "Home" at bounding box center [110, 25] width 34 height 15
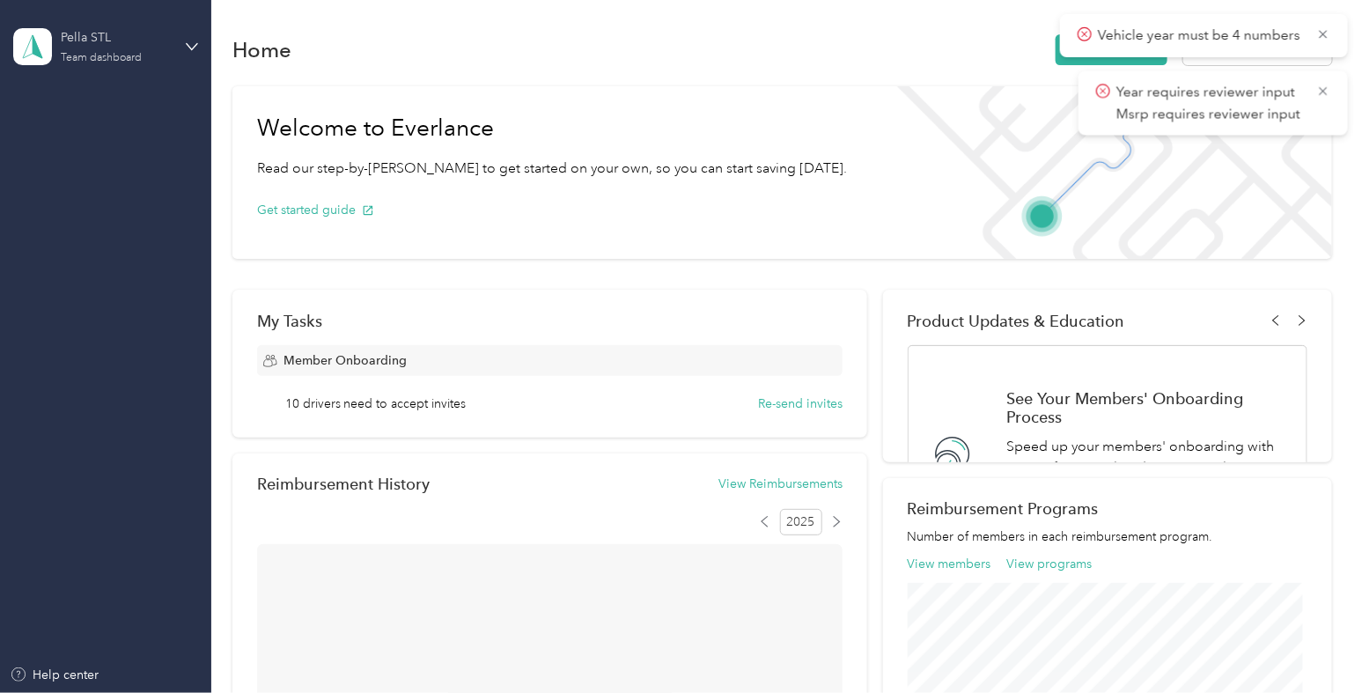
click at [117, 44] on div "Pella STL" at bounding box center [116, 37] width 110 height 18
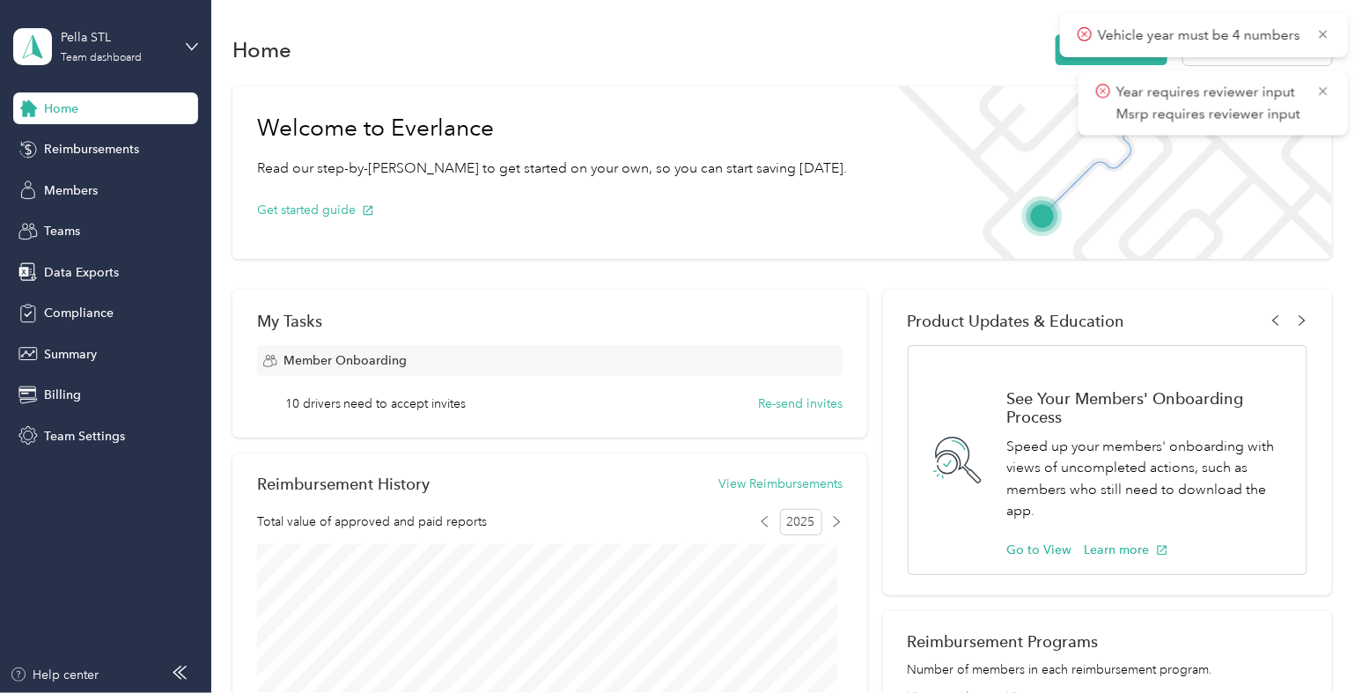
click at [124, 219] on div "Log out" at bounding box center [199, 225] width 346 height 31
